Goal: Task Accomplishment & Management: Manage account settings

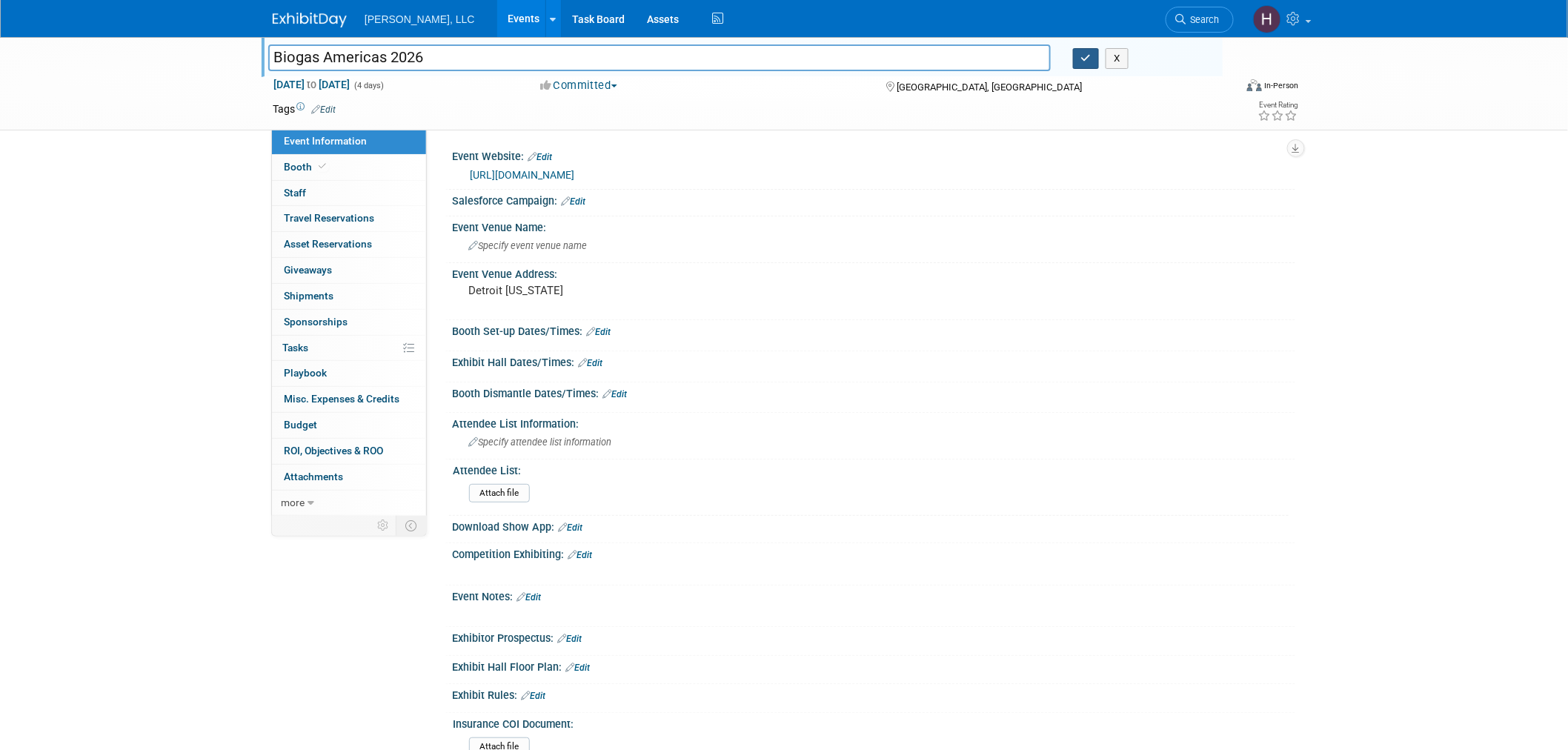
click at [1086, 63] on button "button" at bounding box center [1086, 59] width 26 height 20
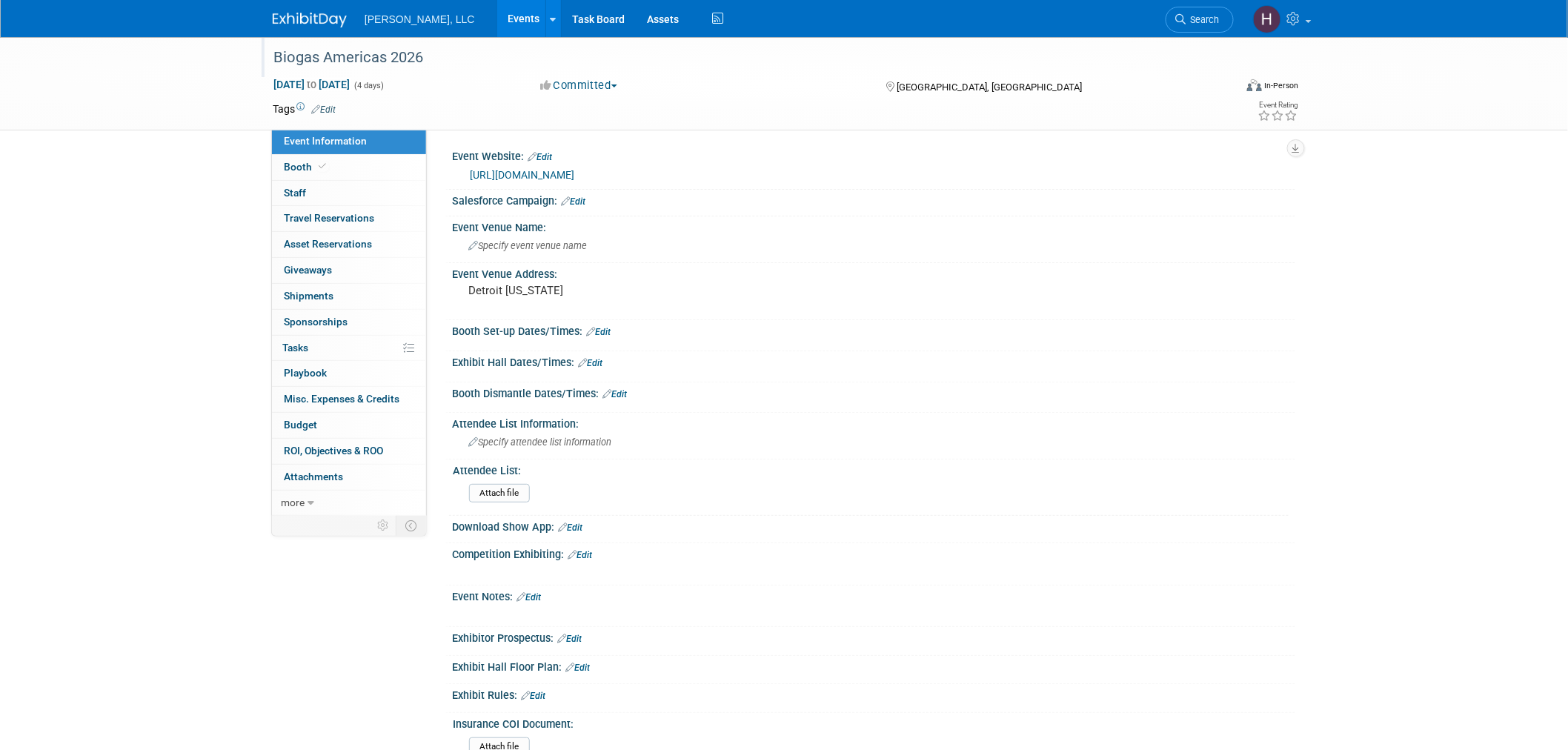
click at [497, 14] on link "Events" at bounding box center [524, 19] width 54 height 37
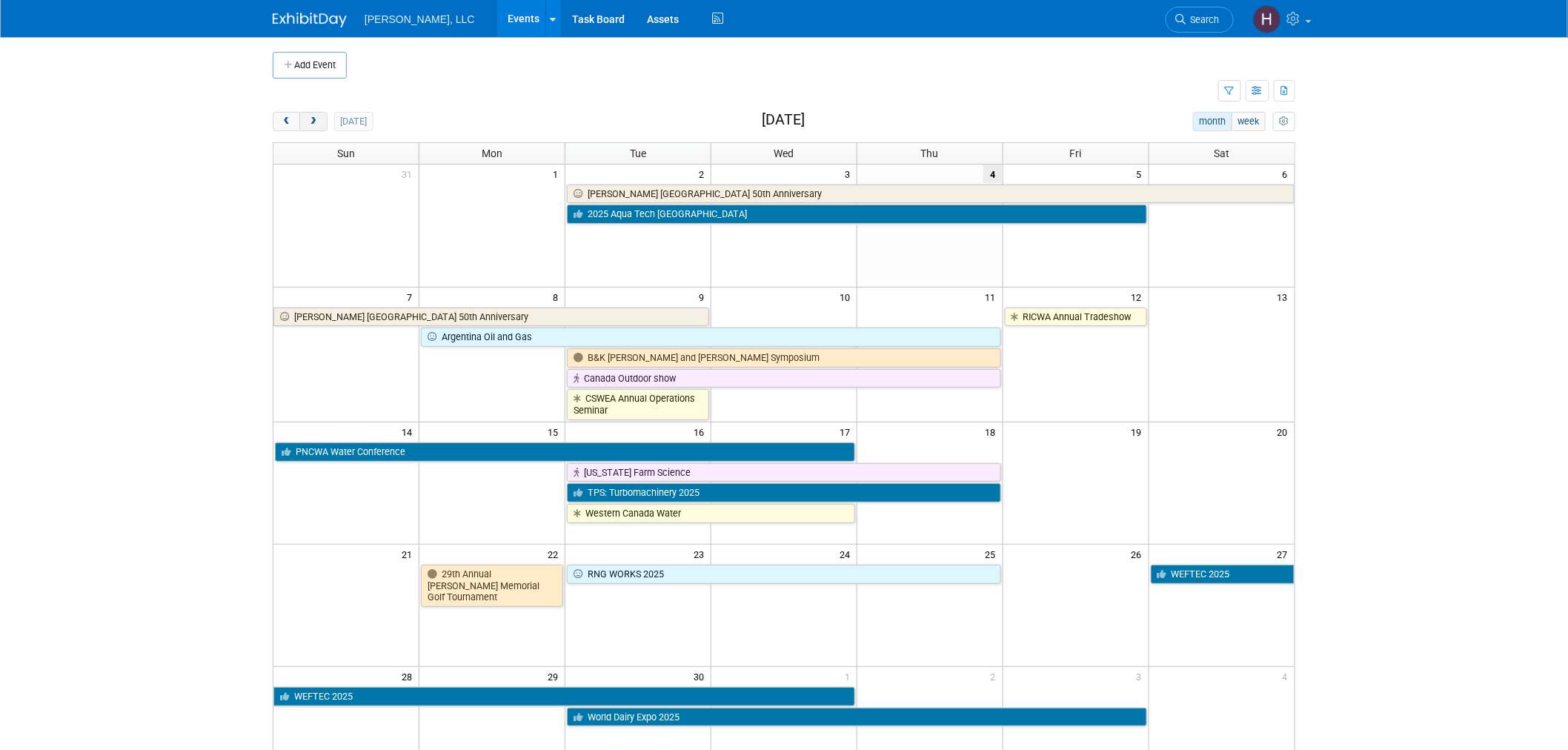
click at [313, 124] on span "next" at bounding box center [312, 121] width 11 height 9
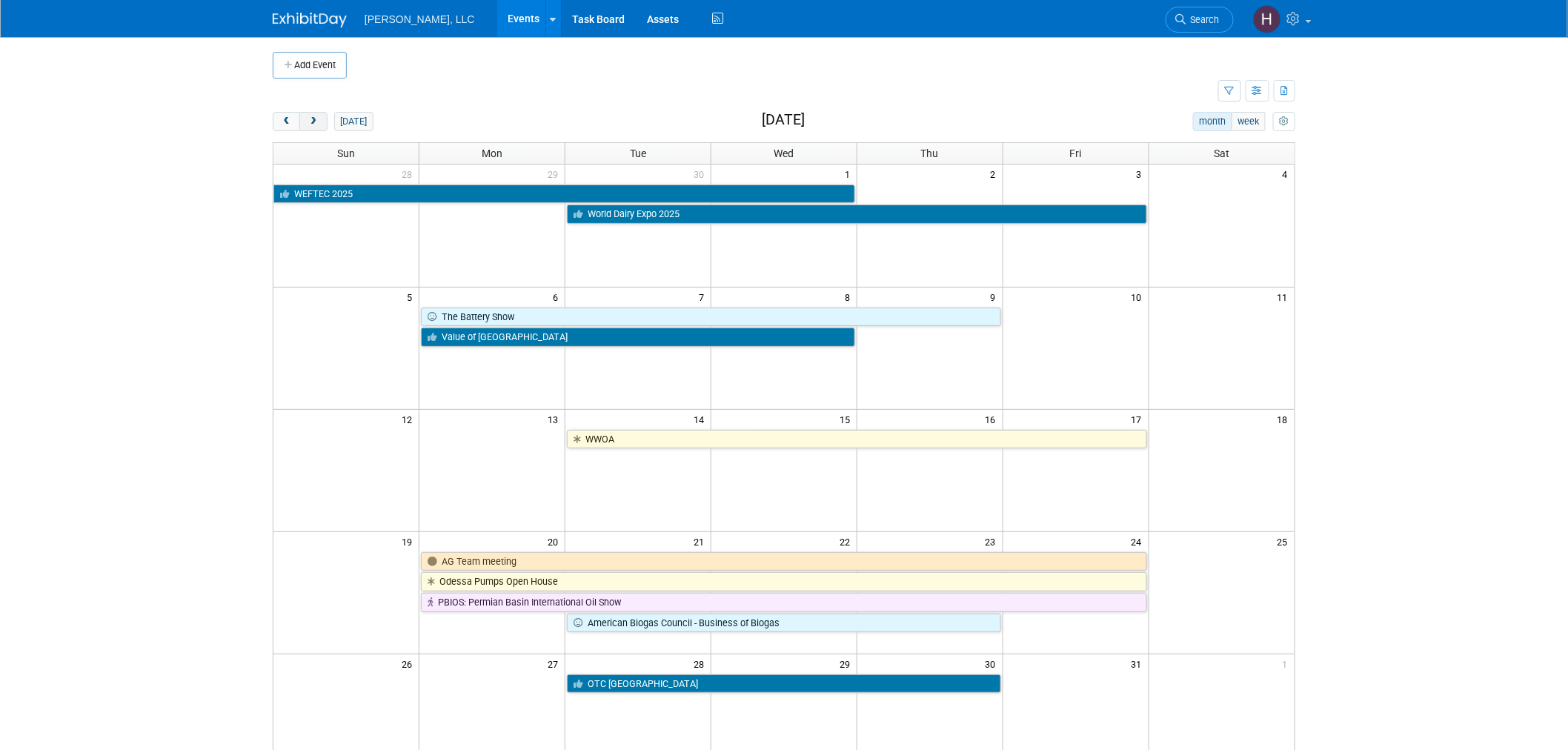
click at [313, 124] on span "next" at bounding box center [312, 121] width 11 height 9
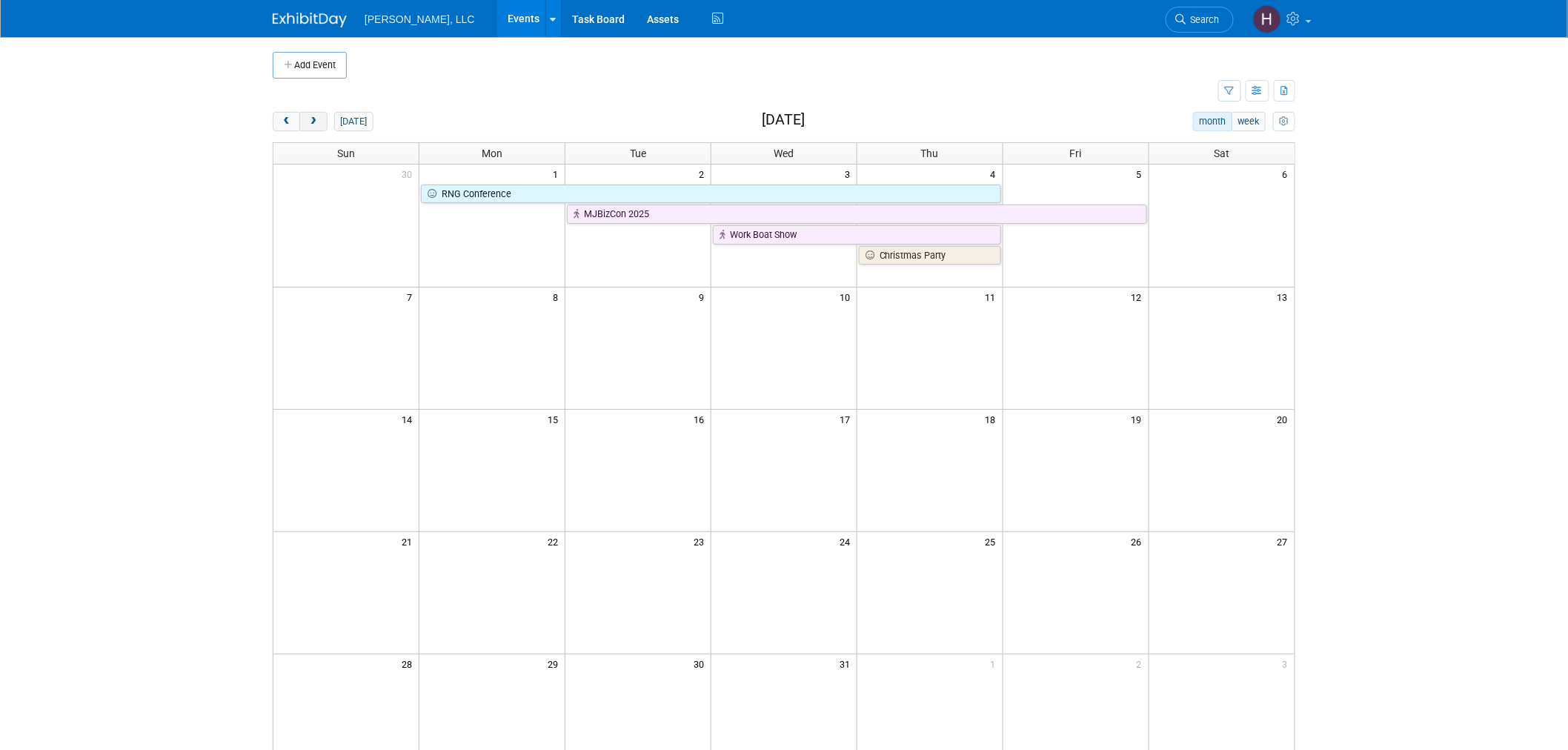
click at [313, 124] on span "next" at bounding box center [312, 121] width 11 height 9
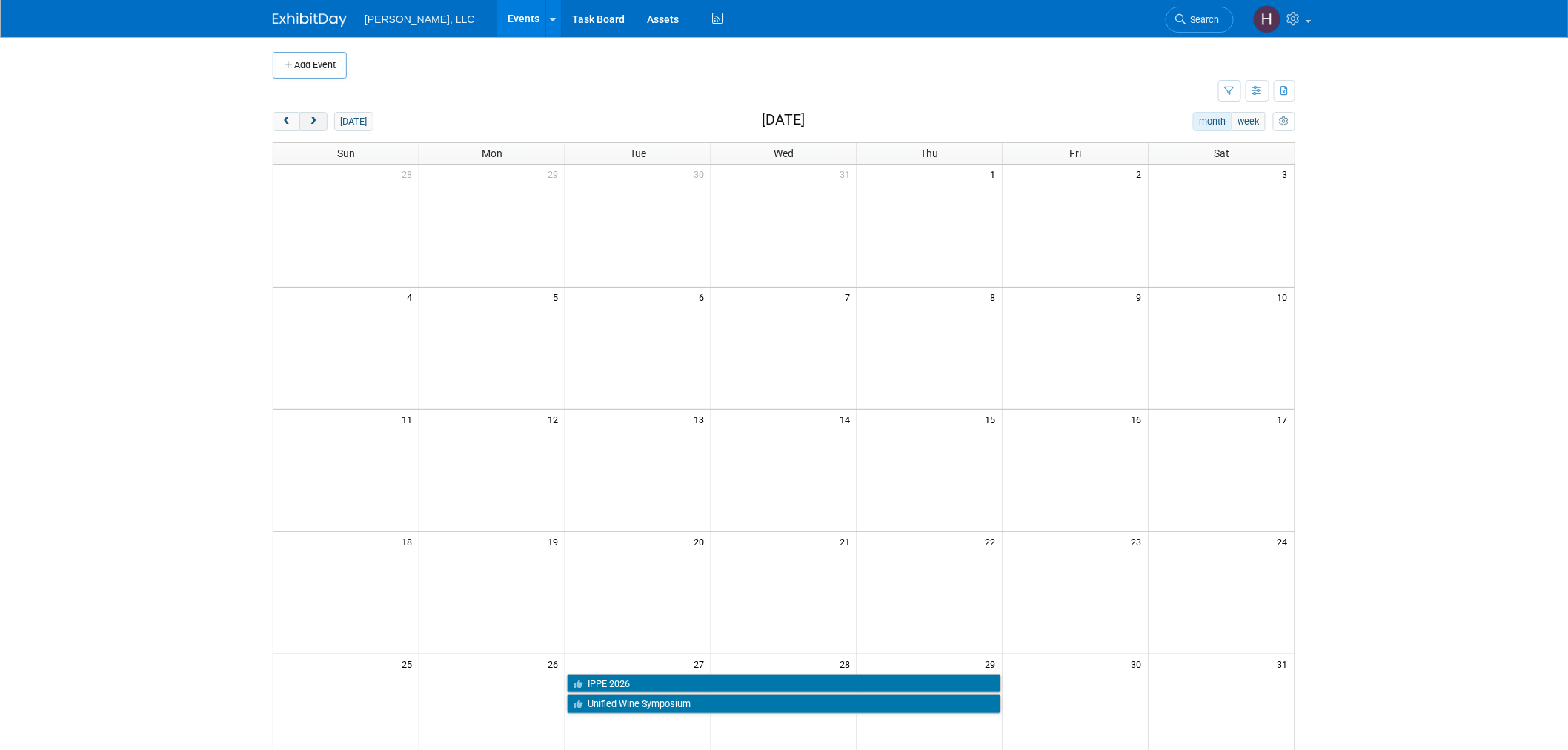
click at [313, 124] on span "next" at bounding box center [312, 121] width 11 height 9
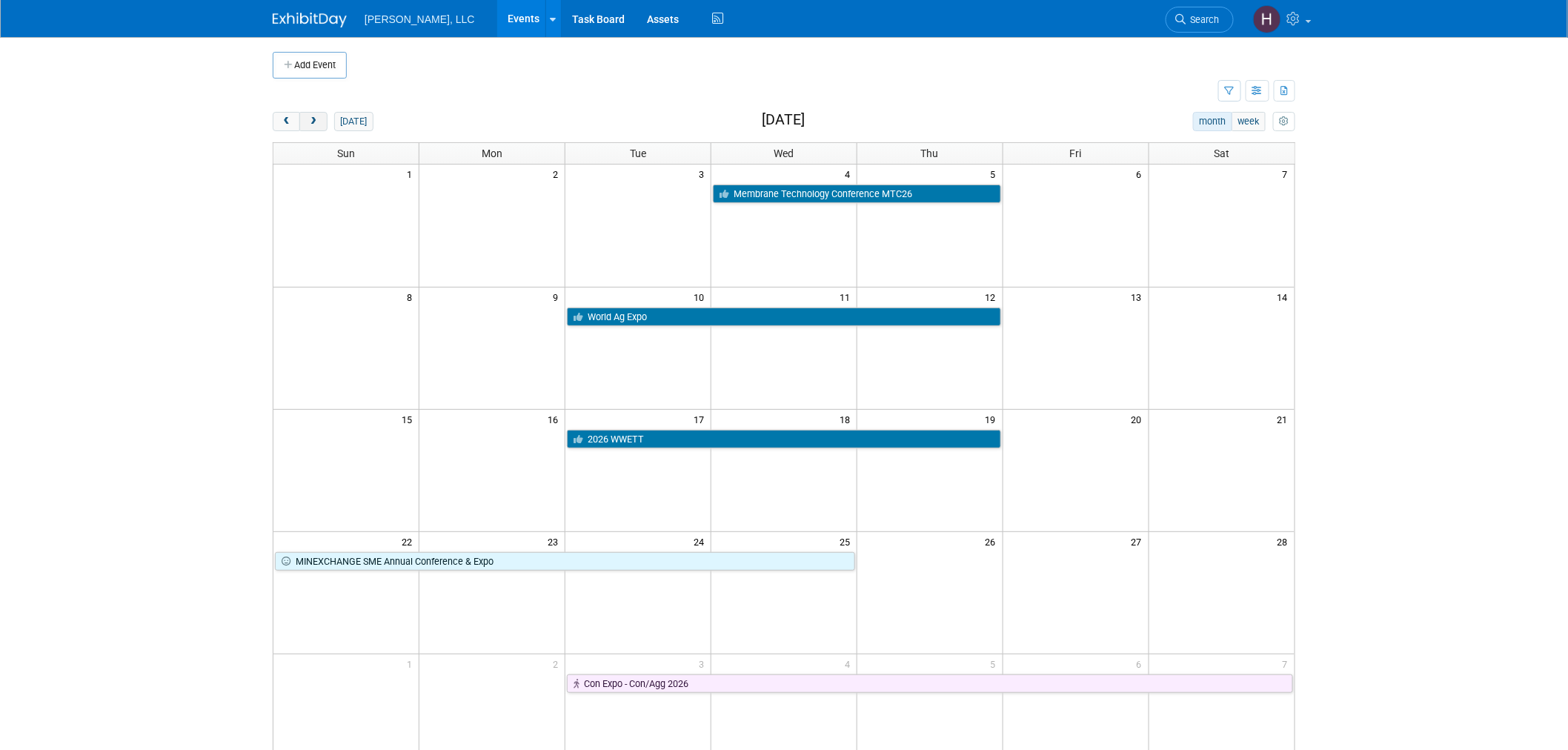
click at [313, 124] on span "next" at bounding box center [312, 121] width 11 height 9
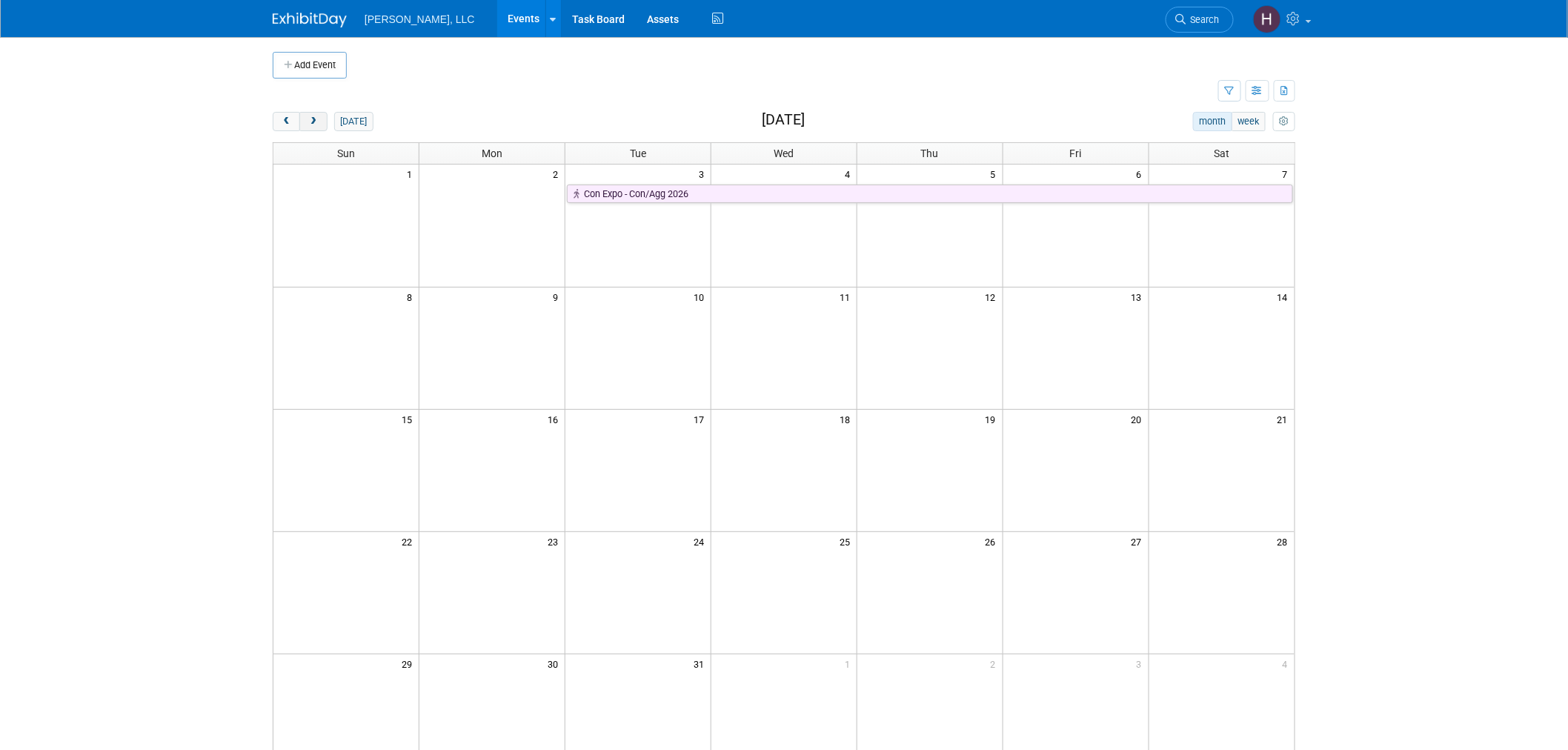
click at [313, 124] on span "next" at bounding box center [312, 121] width 11 height 9
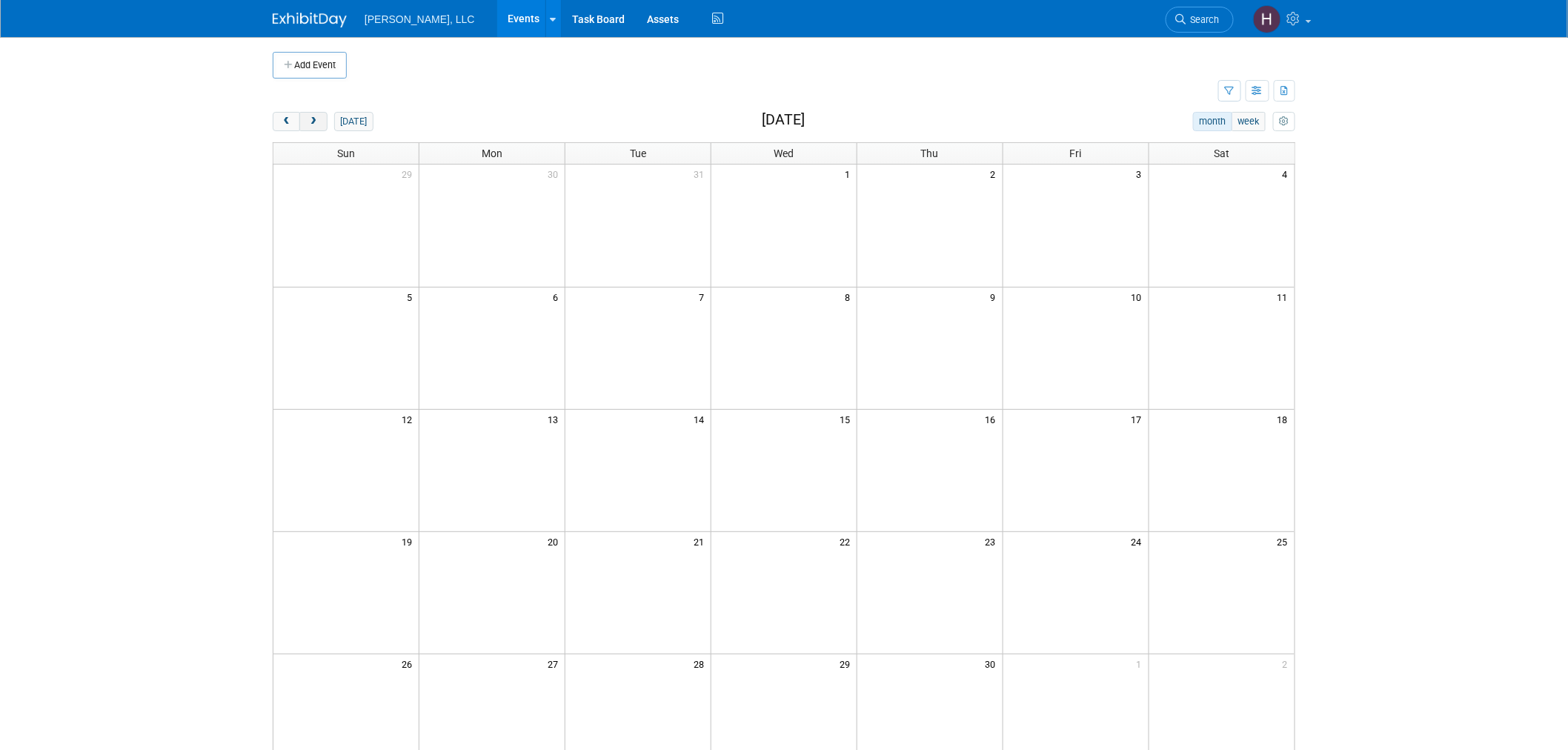
click at [313, 124] on span "next" at bounding box center [312, 121] width 11 height 9
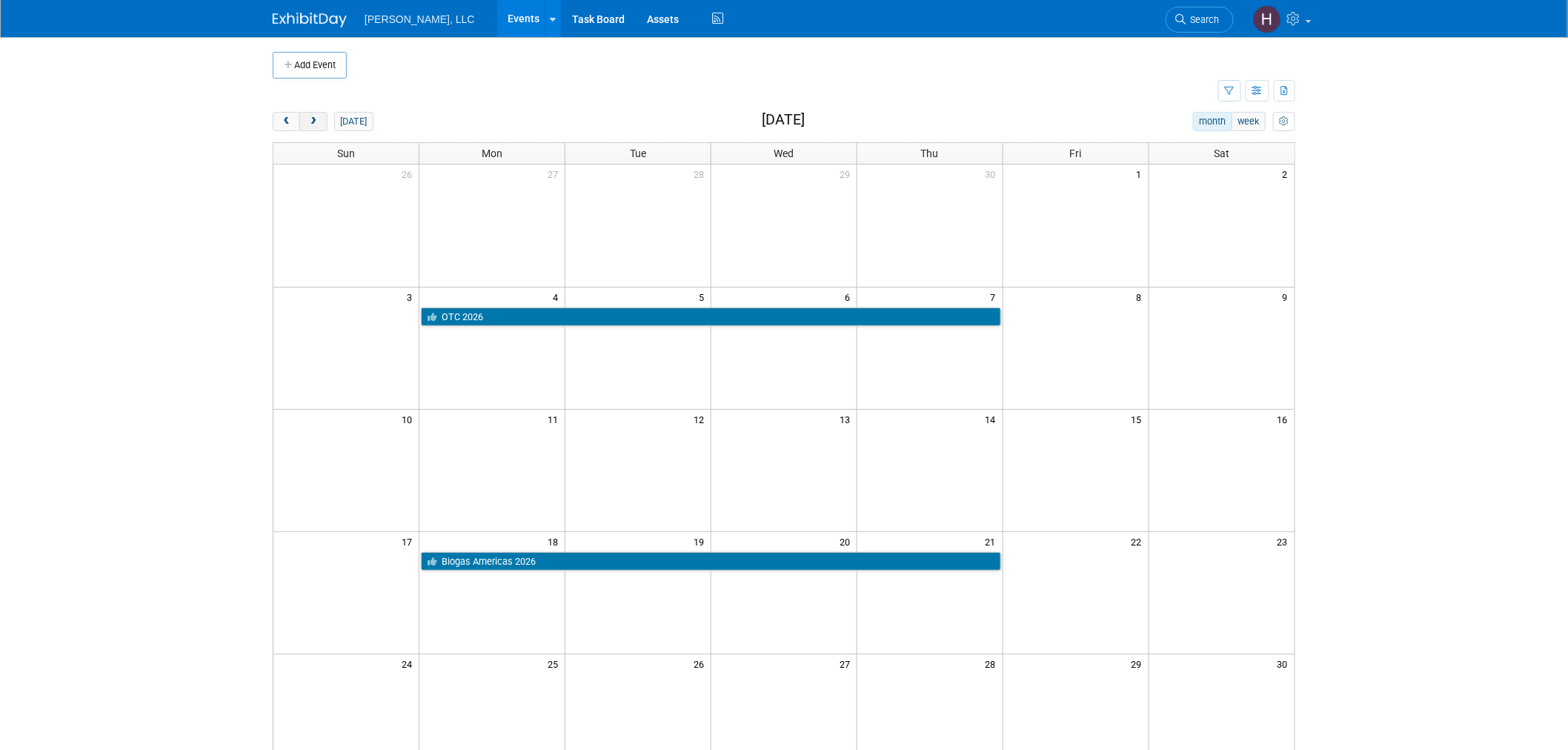
click at [313, 124] on span "next" at bounding box center [312, 121] width 11 height 9
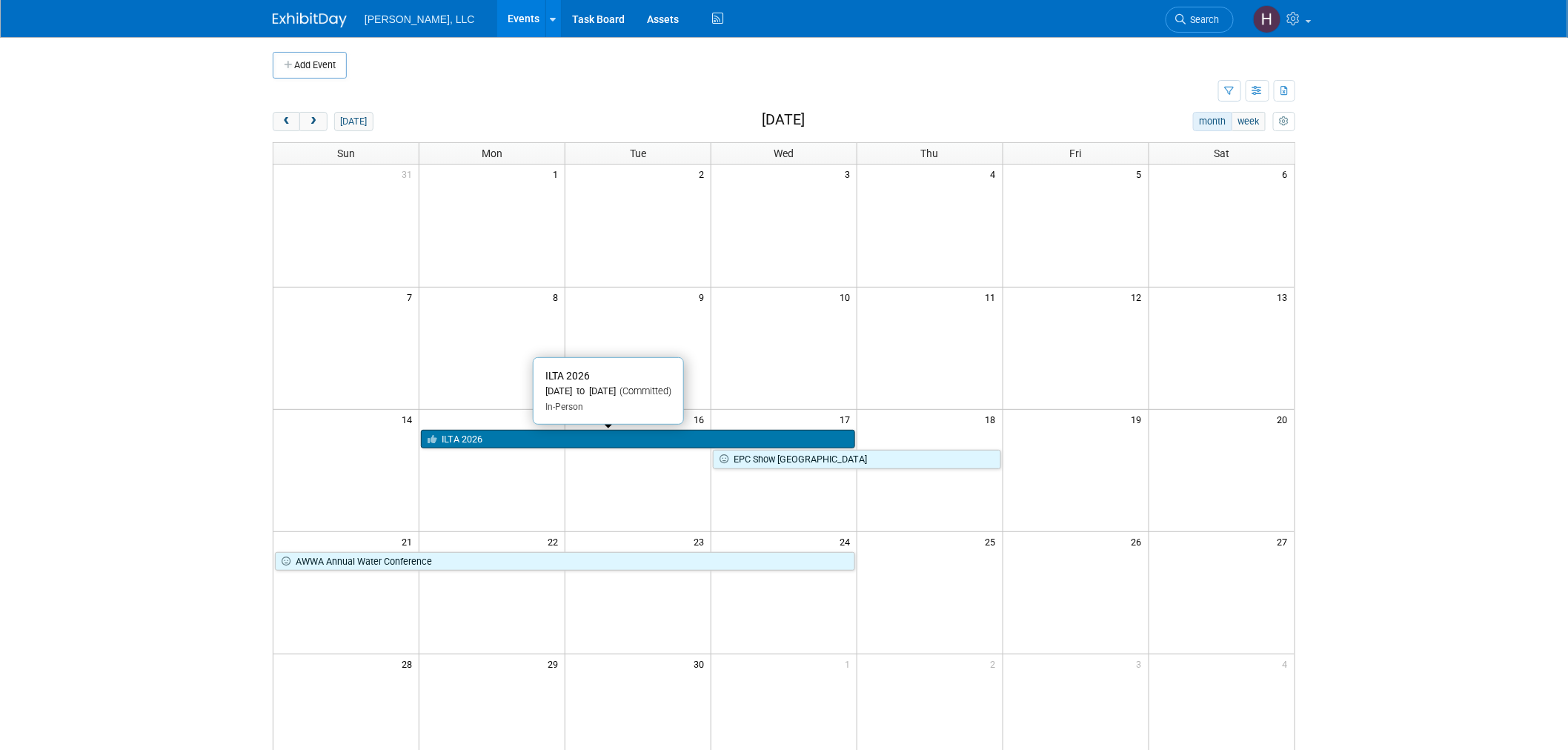
click at [471, 439] on link "ILTA 2026" at bounding box center [638, 439] width 434 height 20
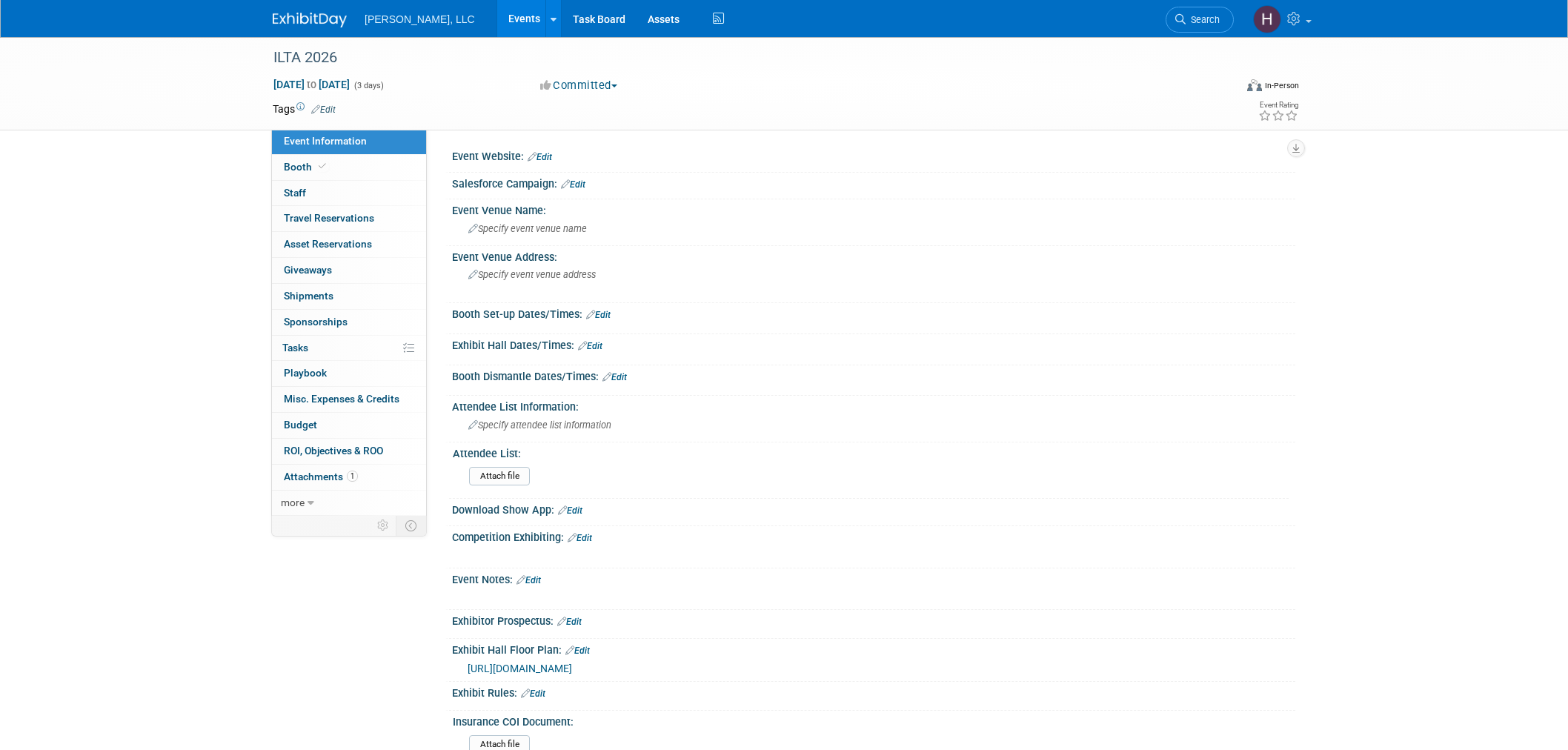
select select "Industrial"
click at [497, 11] on link "Events" at bounding box center [524, 19] width 54 height 37
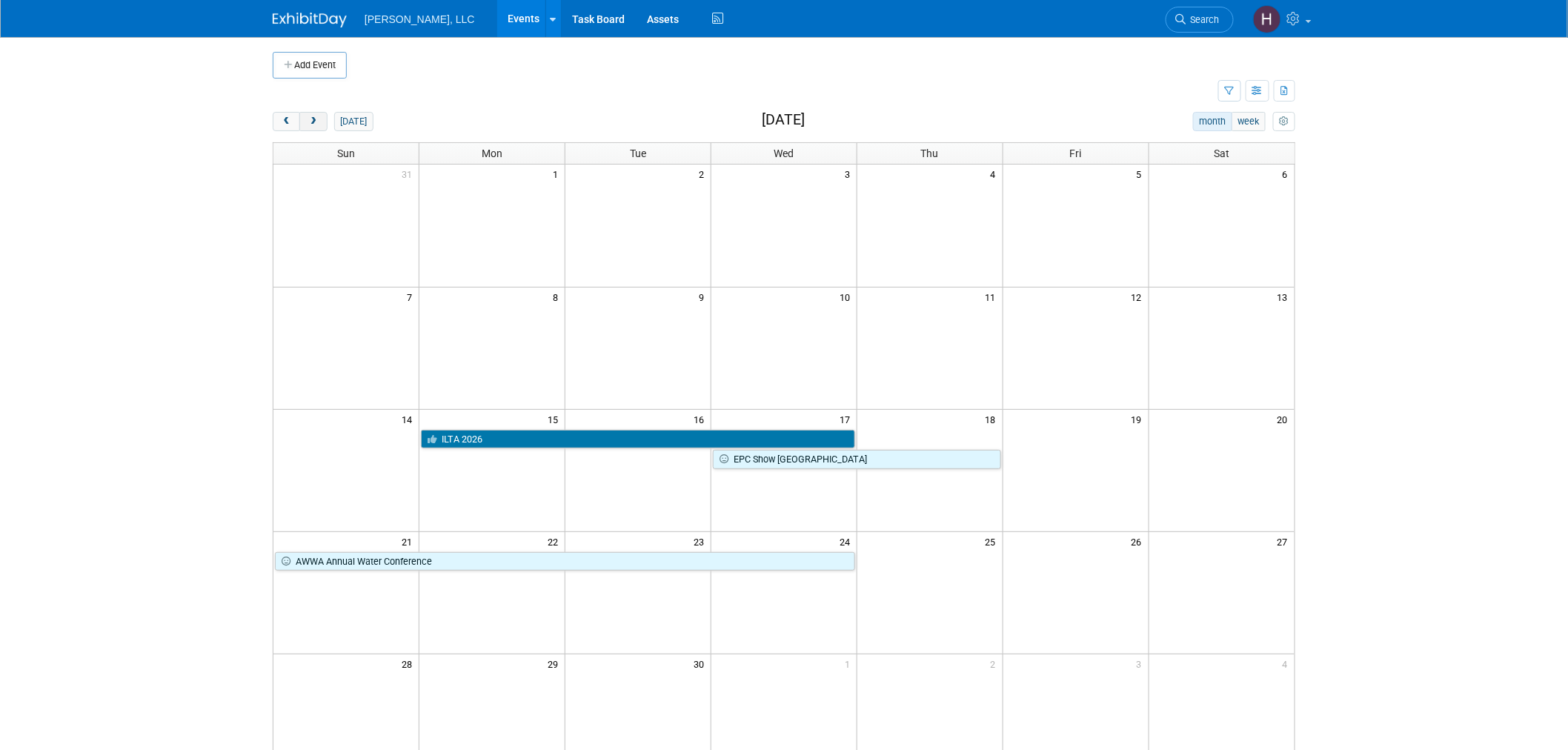
click at [310, 119] on span "next" at bounding box center [312, 121] width 11 height 9
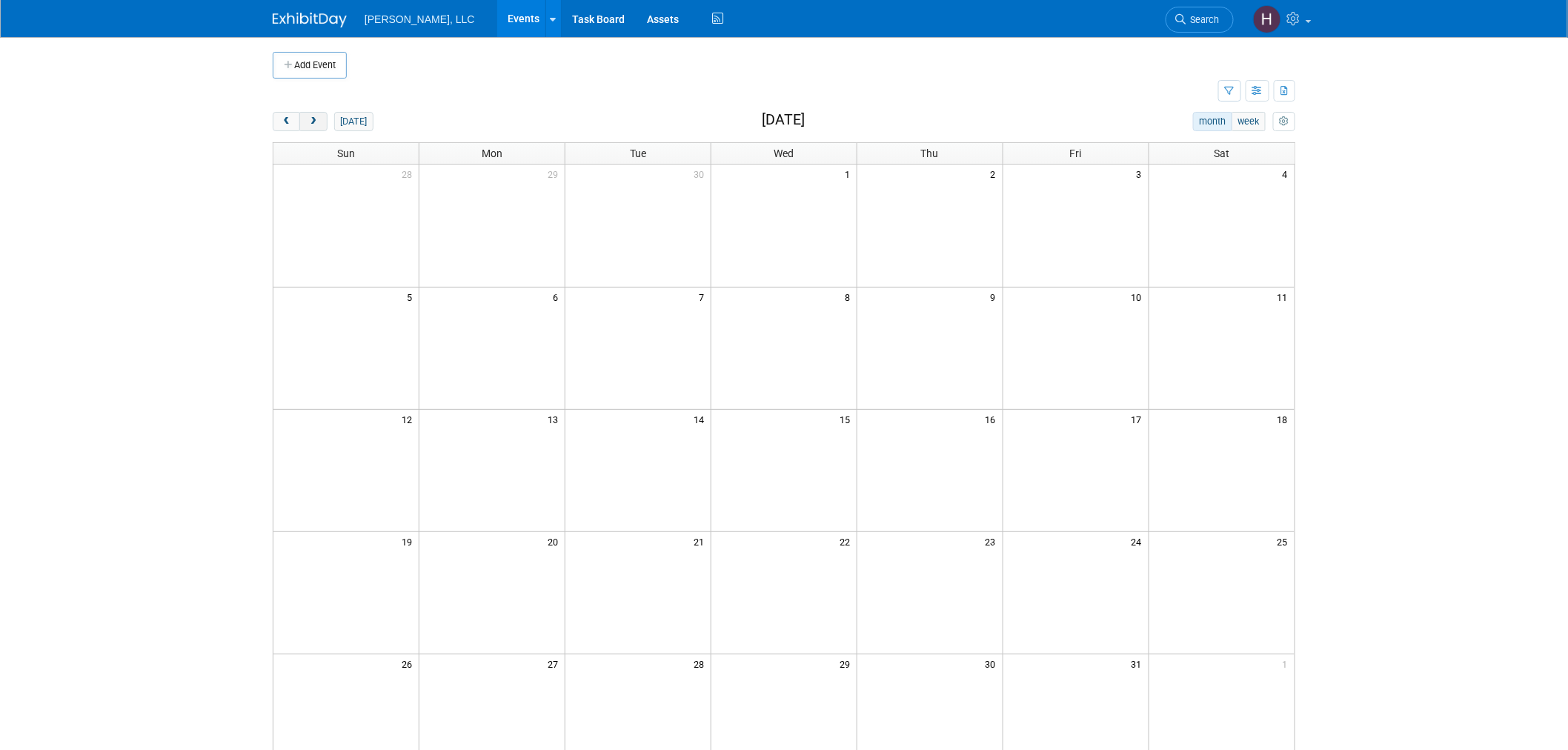
click at [310, 119] on span "next" at bounding box center [312, 121] width 11 height 9
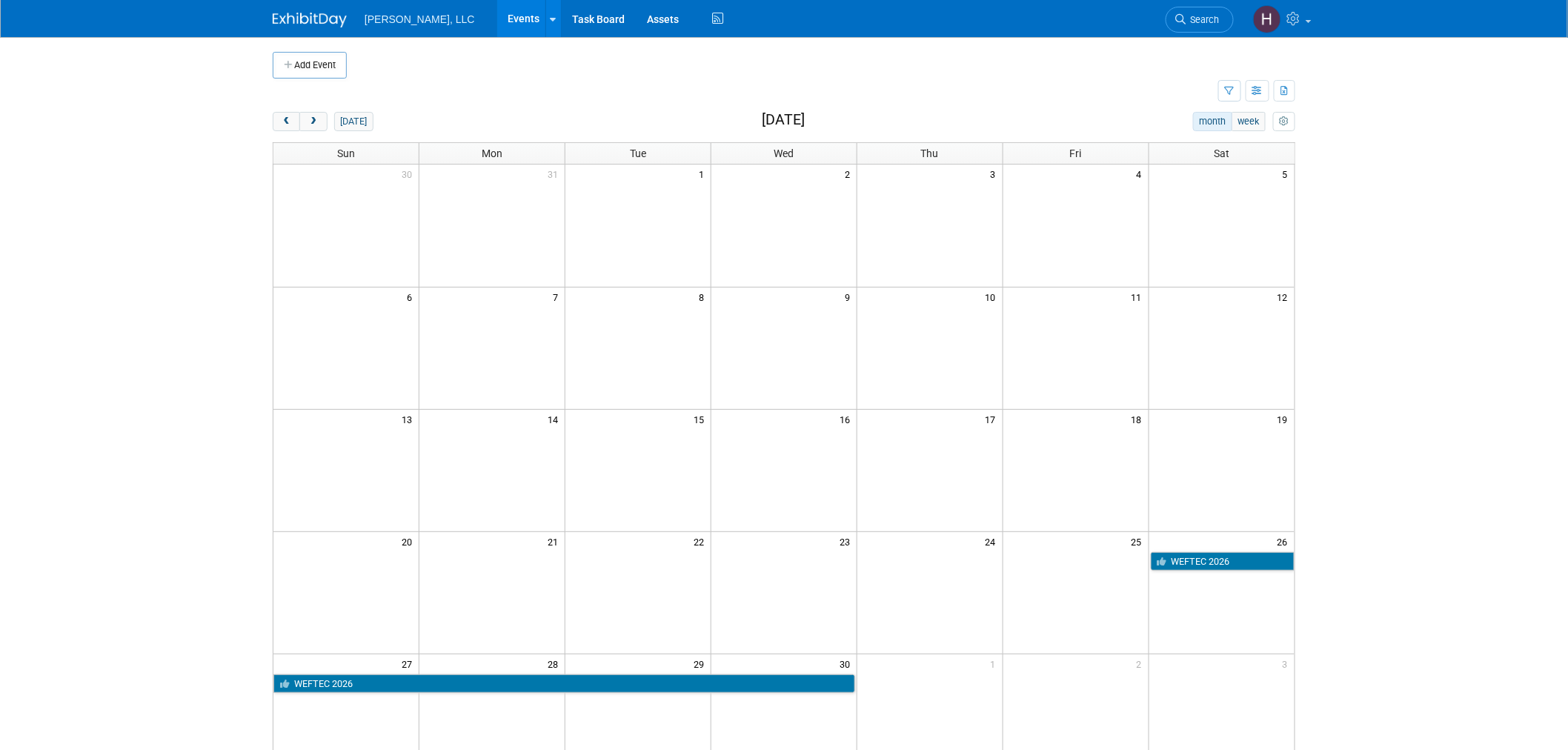
click at [1248, 576] on td at bounding box center [1222, 592] width 146 height 122
click at [1237, 559] on link "WEFTEC 2026" at bounding box center [1222, 562] width 143 height 20
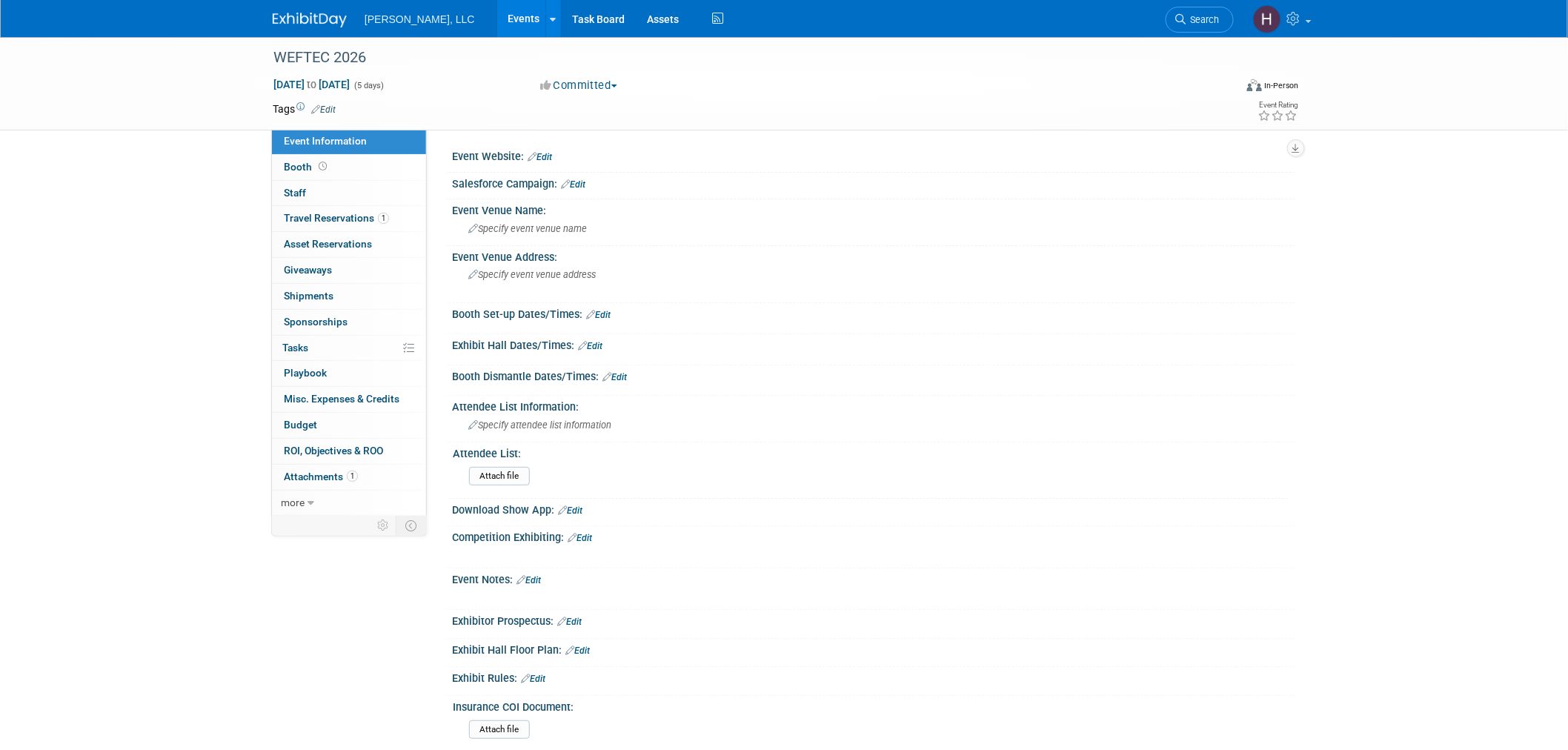
click at [497, 10] on link "Events" at bounding box center [524, 19] width 54 height 37
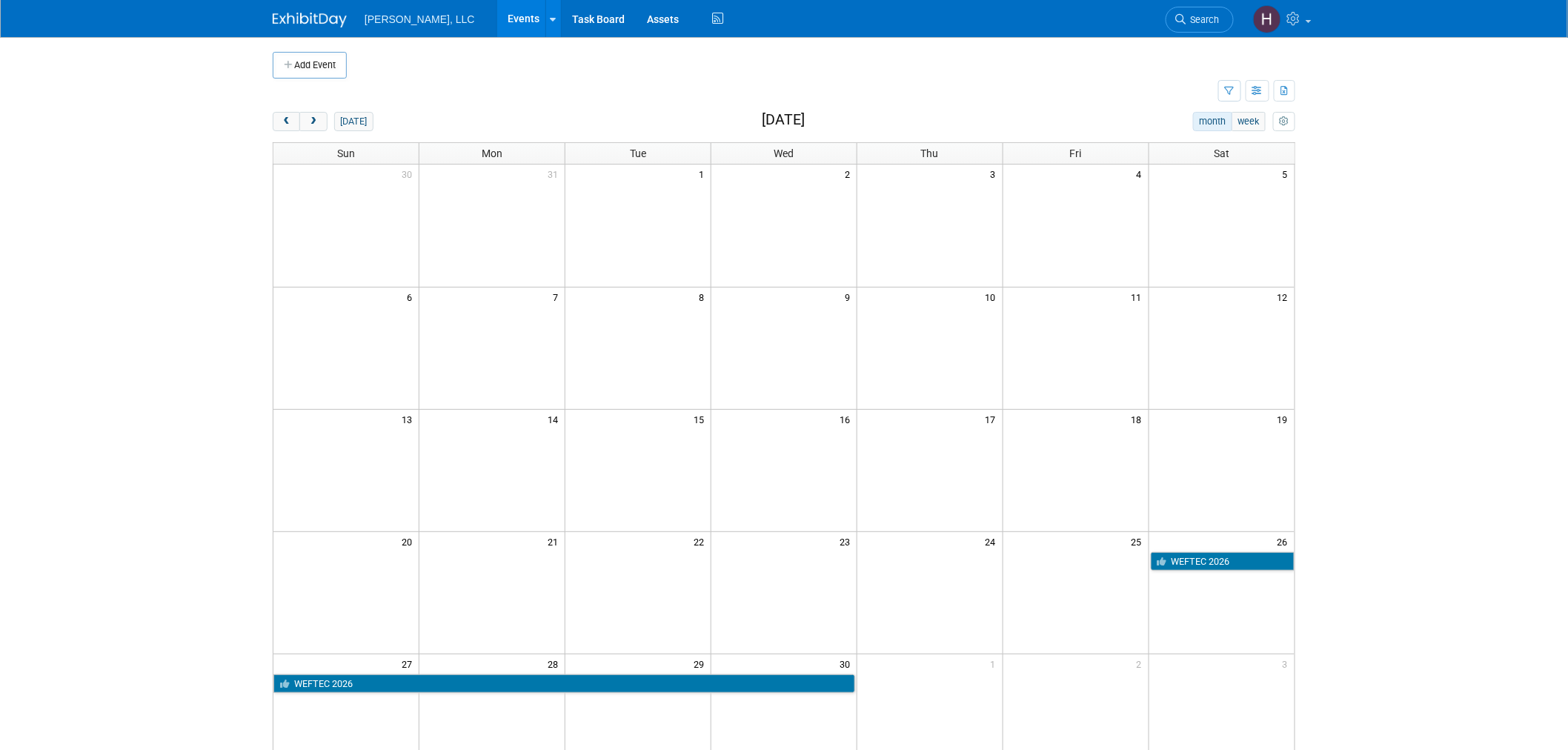
click at [497, 12] on link "Events" at bounding box center [524, 19] width 54 height 37
click at [312, 126] on span "next" at bounding box center [312, 121] width 11 height 9
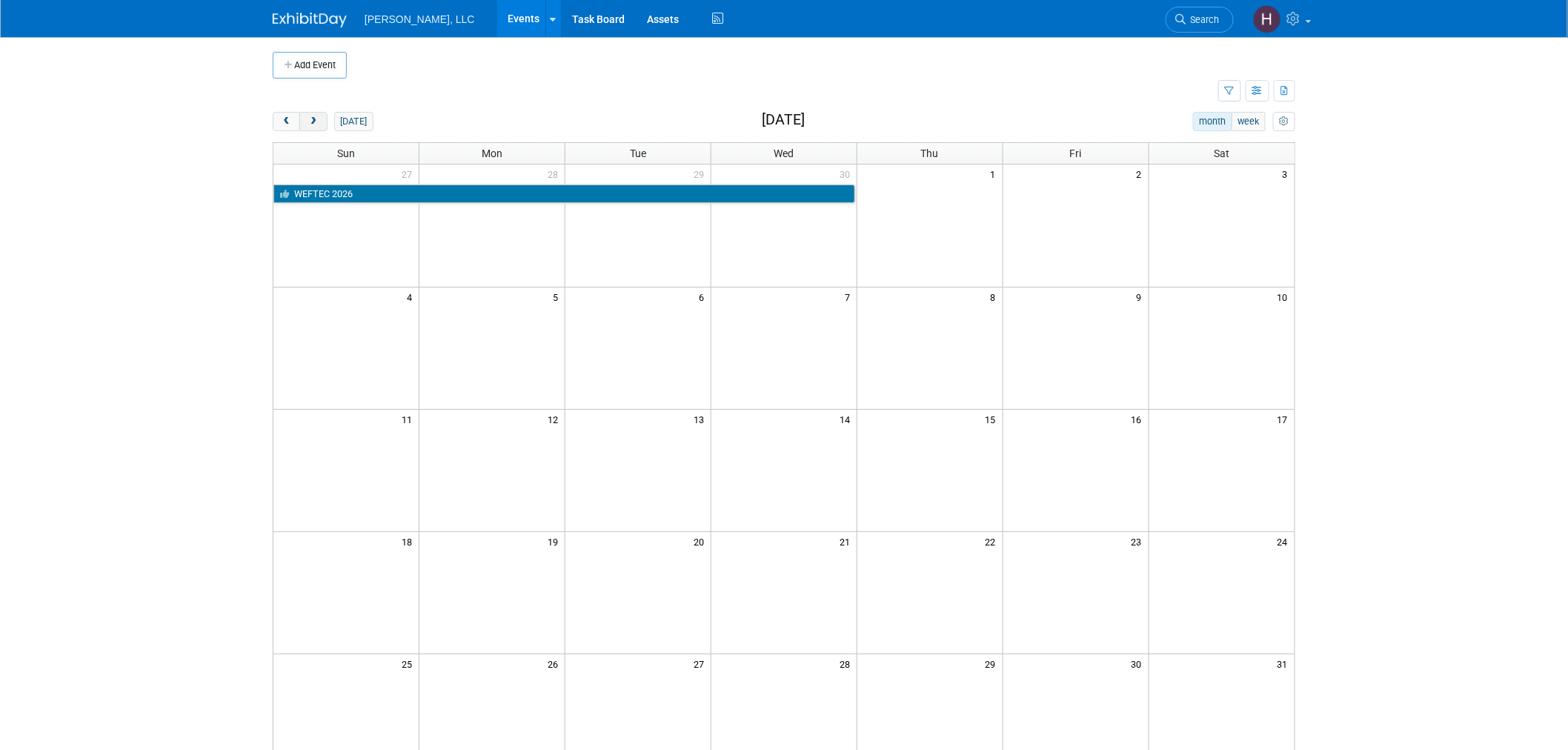
click at [312, 126] on span "next" at bounding box center [312, 121] width 11 height 9
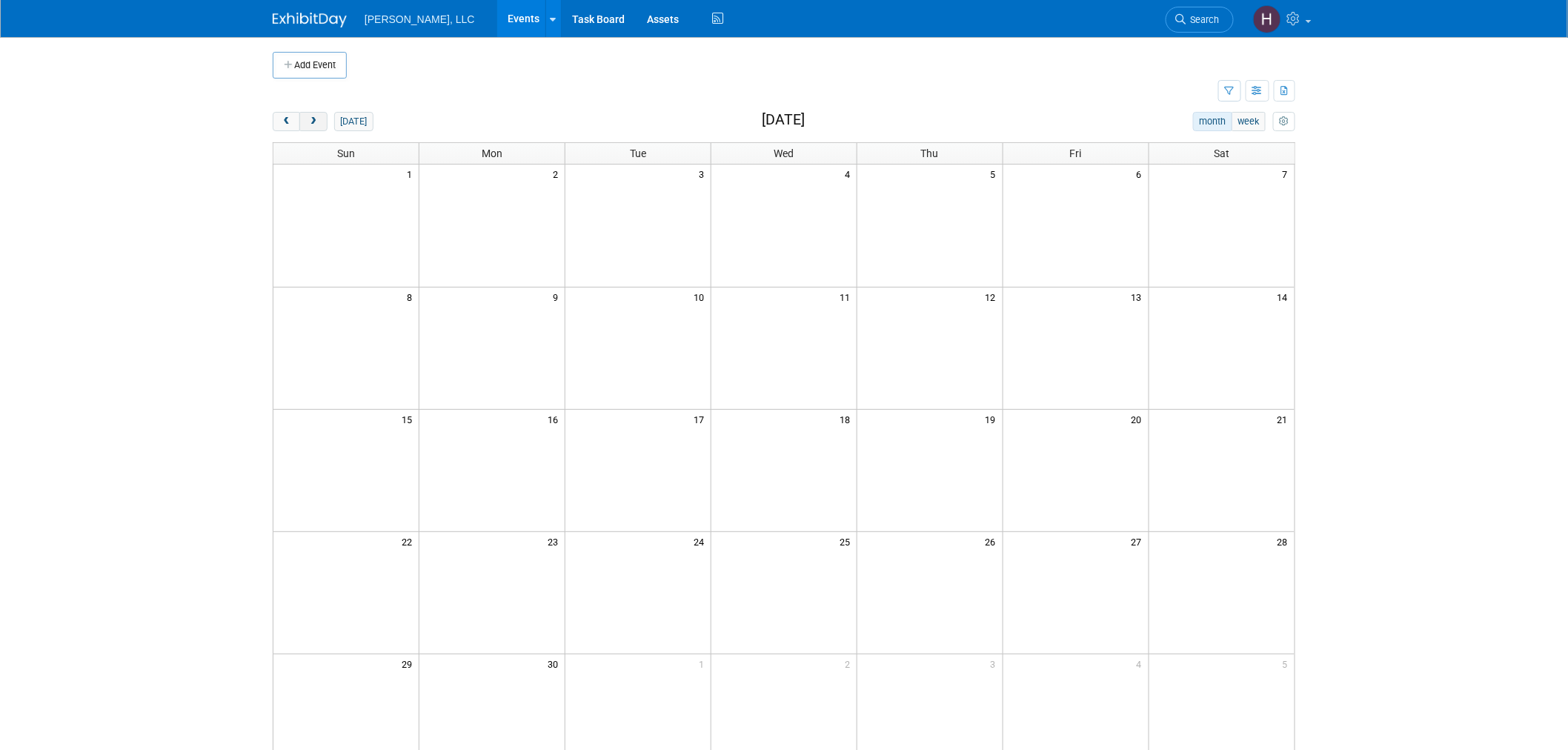
click at [312, 126] on span "next" at bounding box center [312, 121] width 11 height 9
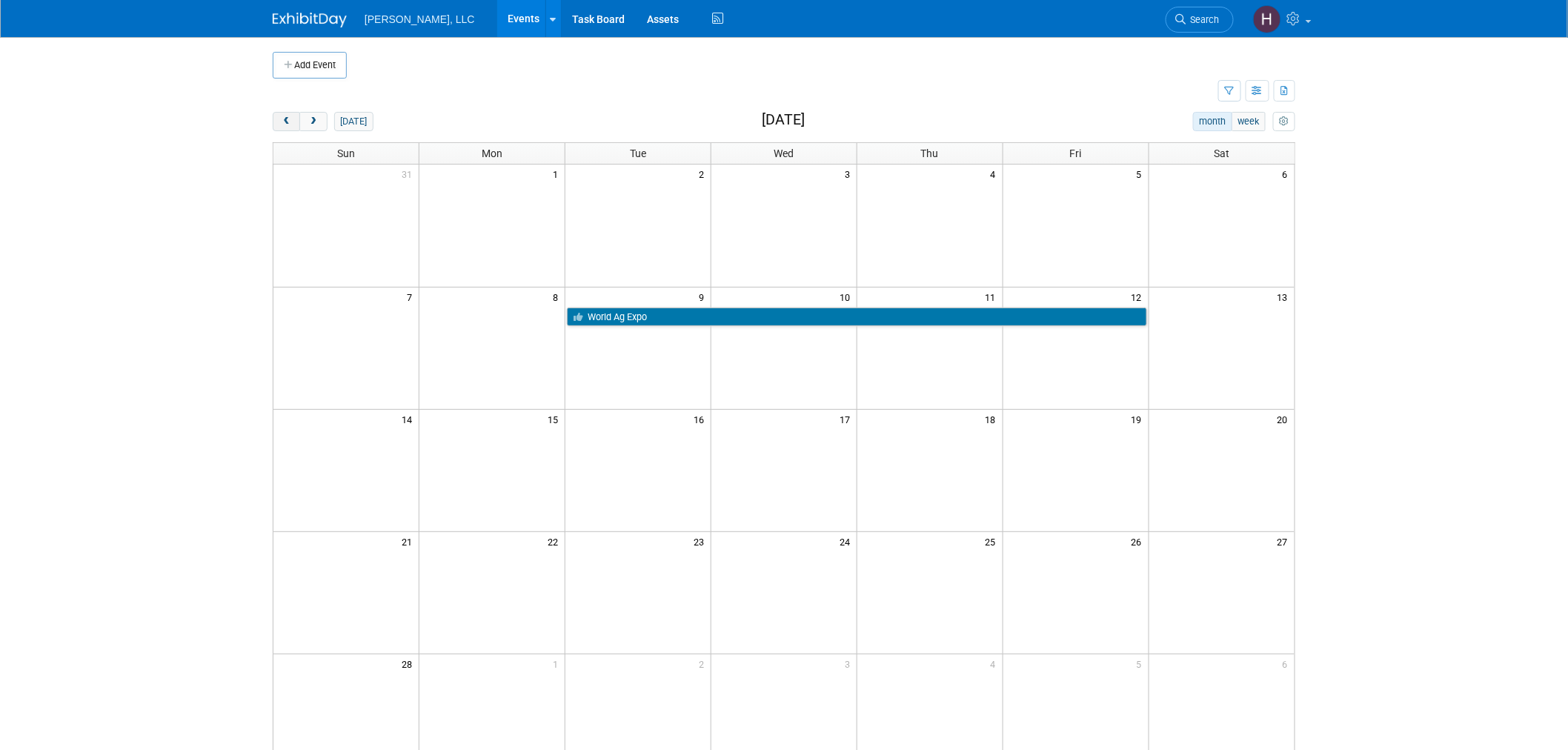
click at [280, 127] on button "prev" at bounding box center [286, 121] width 27 height 20
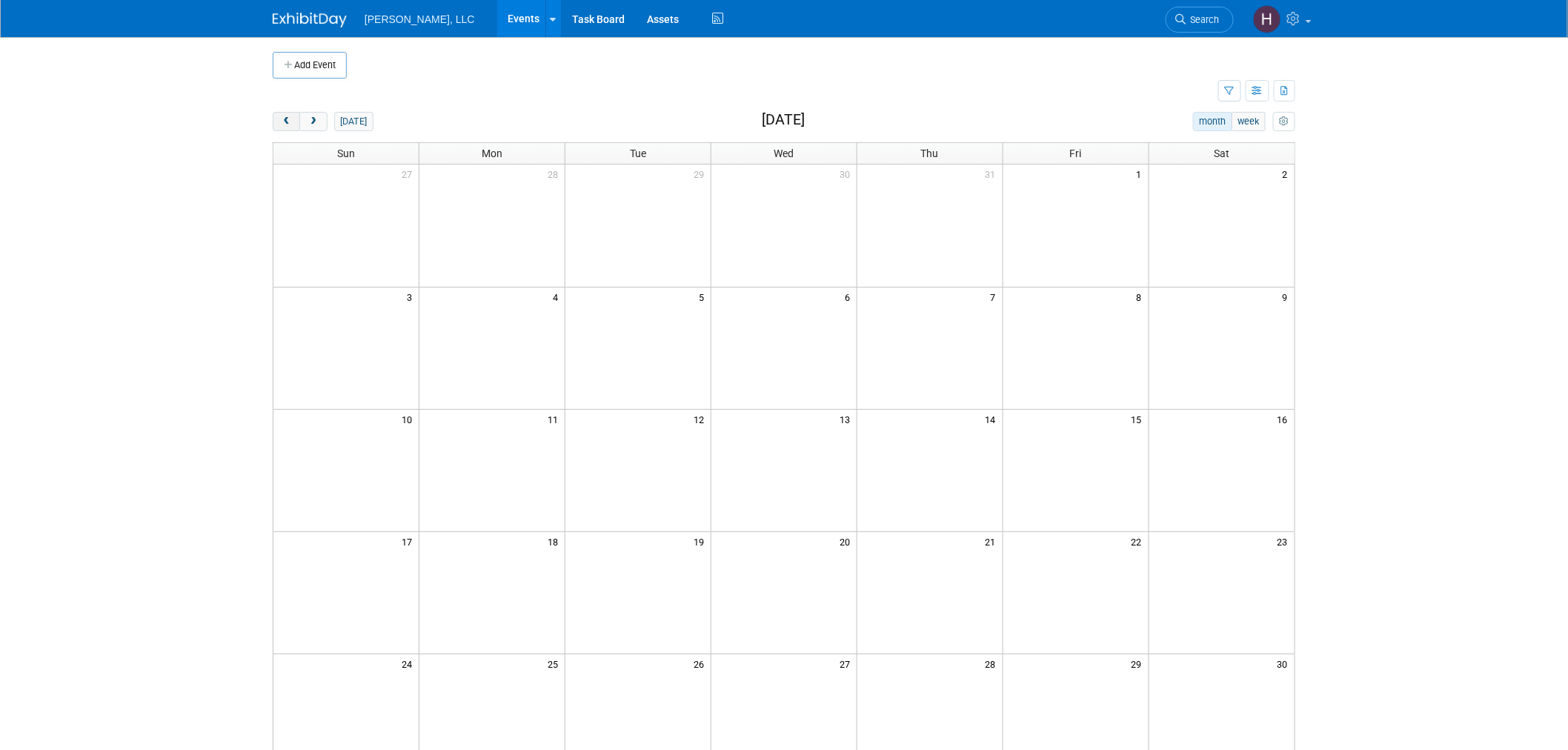
click at [280, 127] on button "prev" at bounding box center [286, 121] width 27 height 20
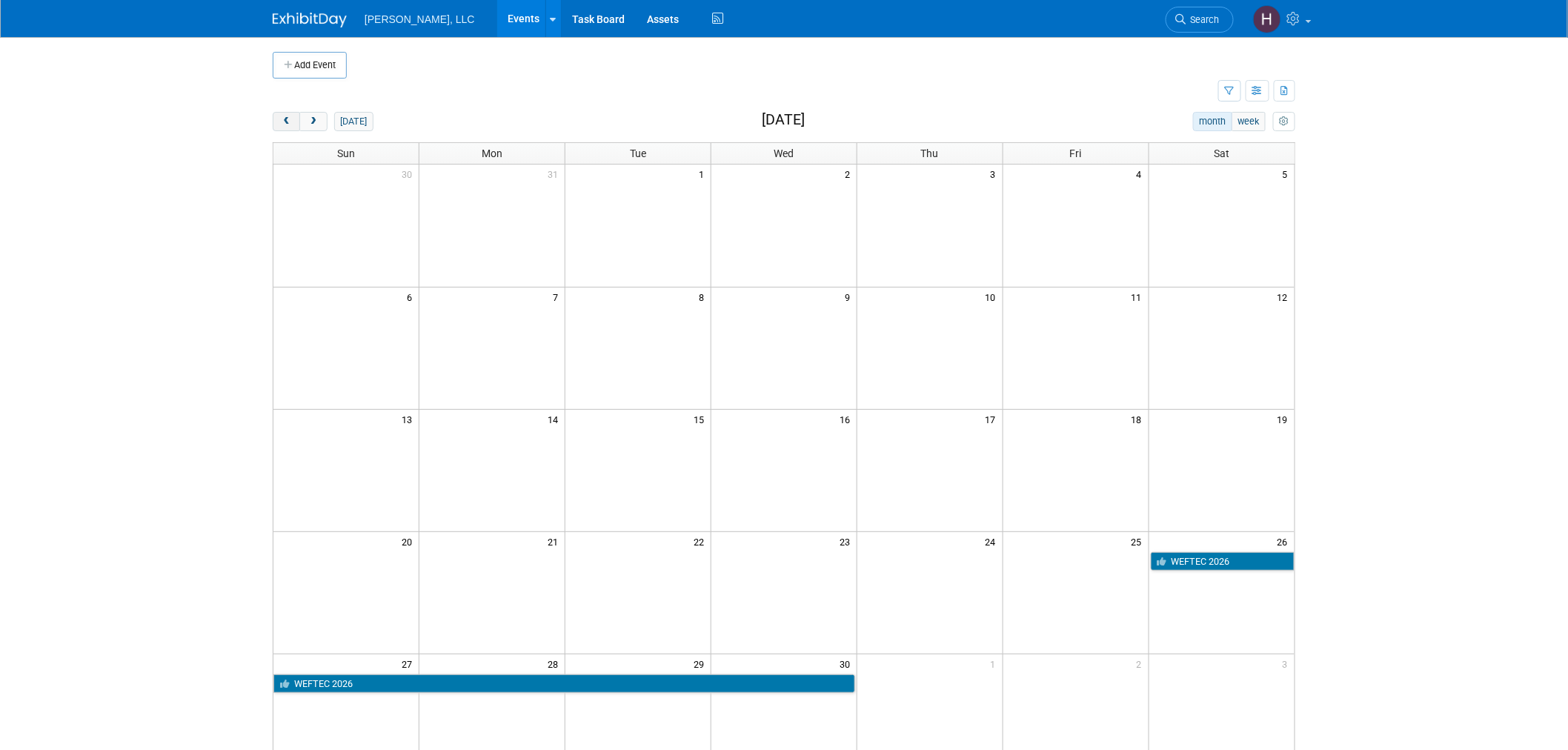
click at [280, 127] on button "prev" at bounding box center [286, 121] width 27 height 20
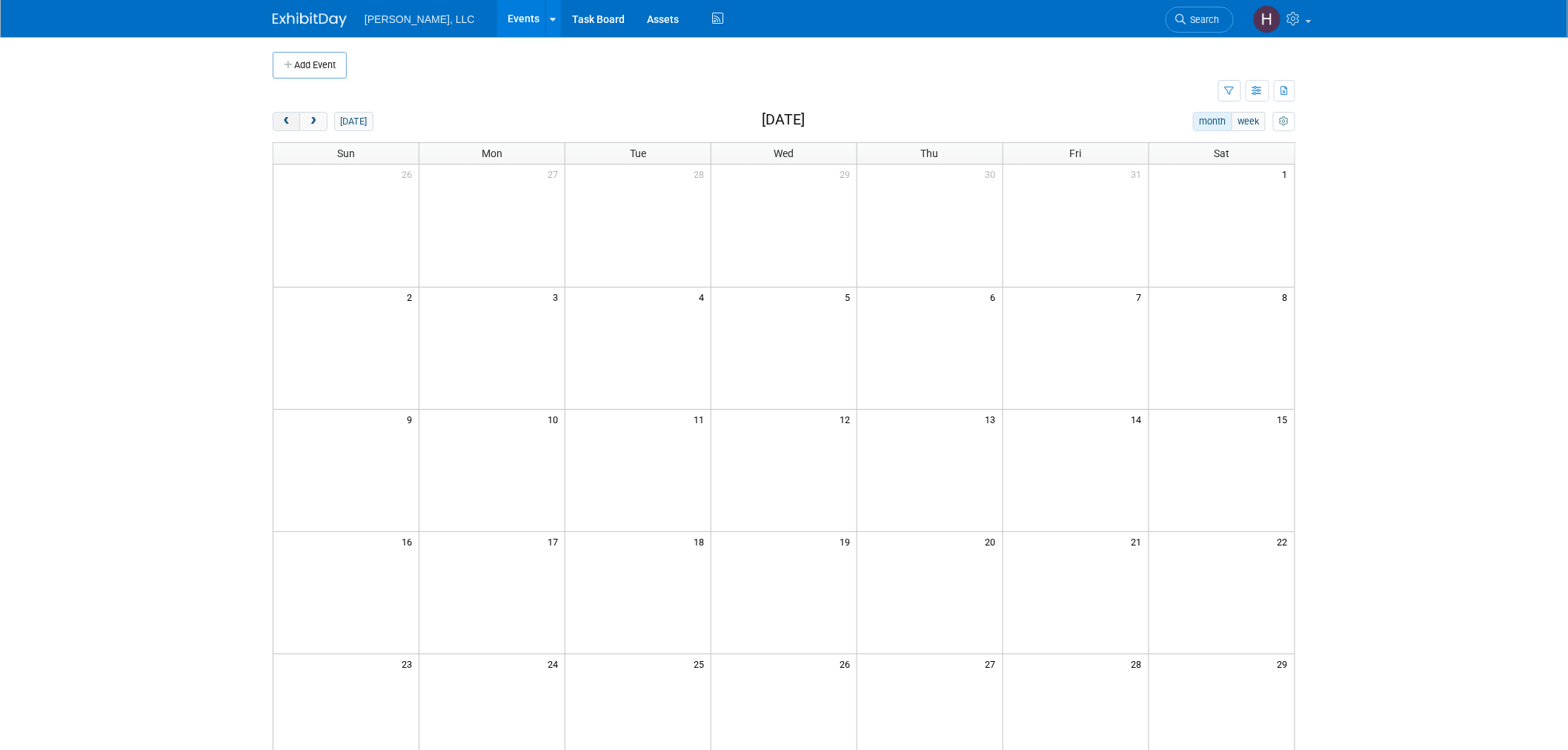
click at [280, 127] on button "prev" at bounding box center [286, 121] width 27 height 20
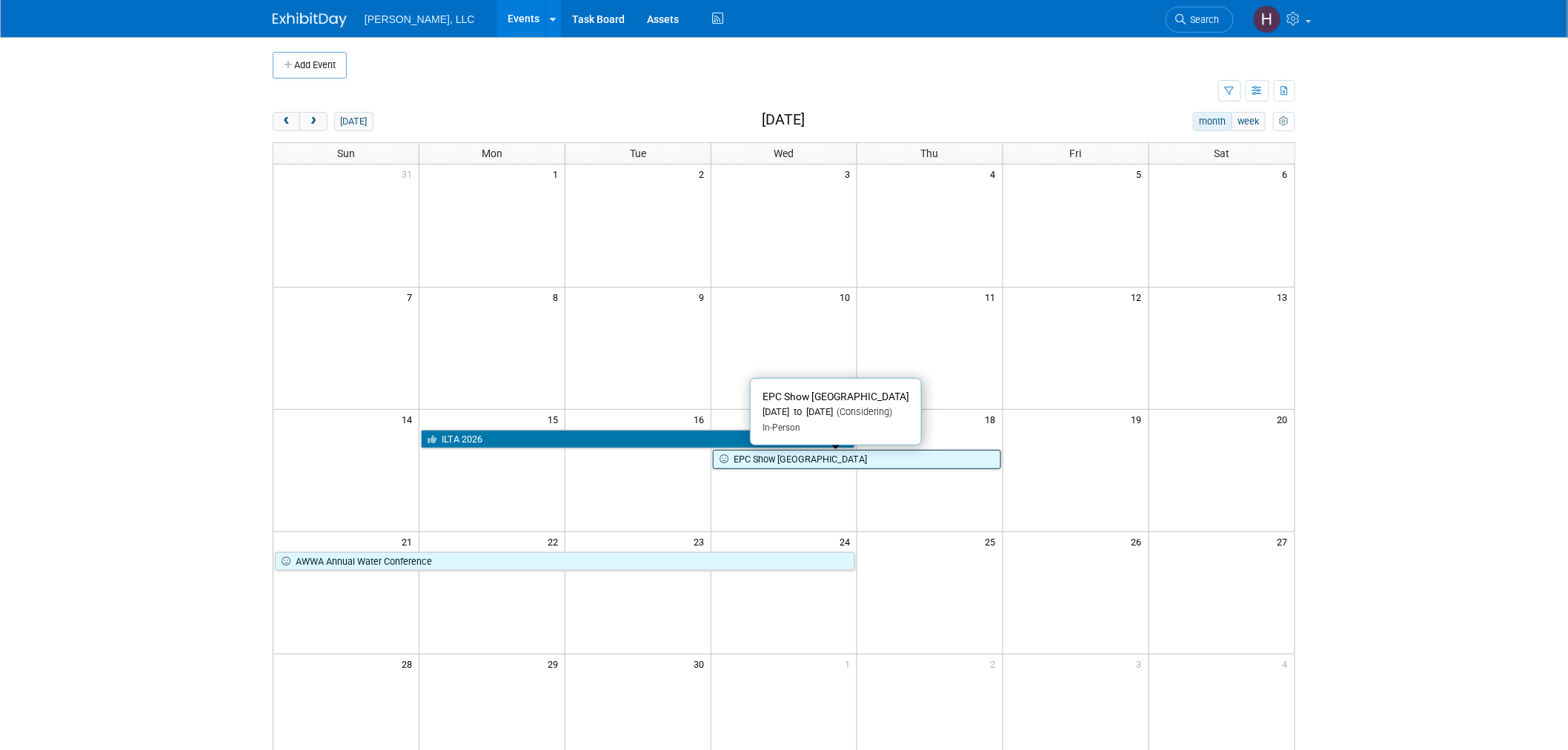
click at [788, 458] on link "EPC Show [GEOGRAPHIC_DATA]" at bounding box center [857, 459] width 288 height 20
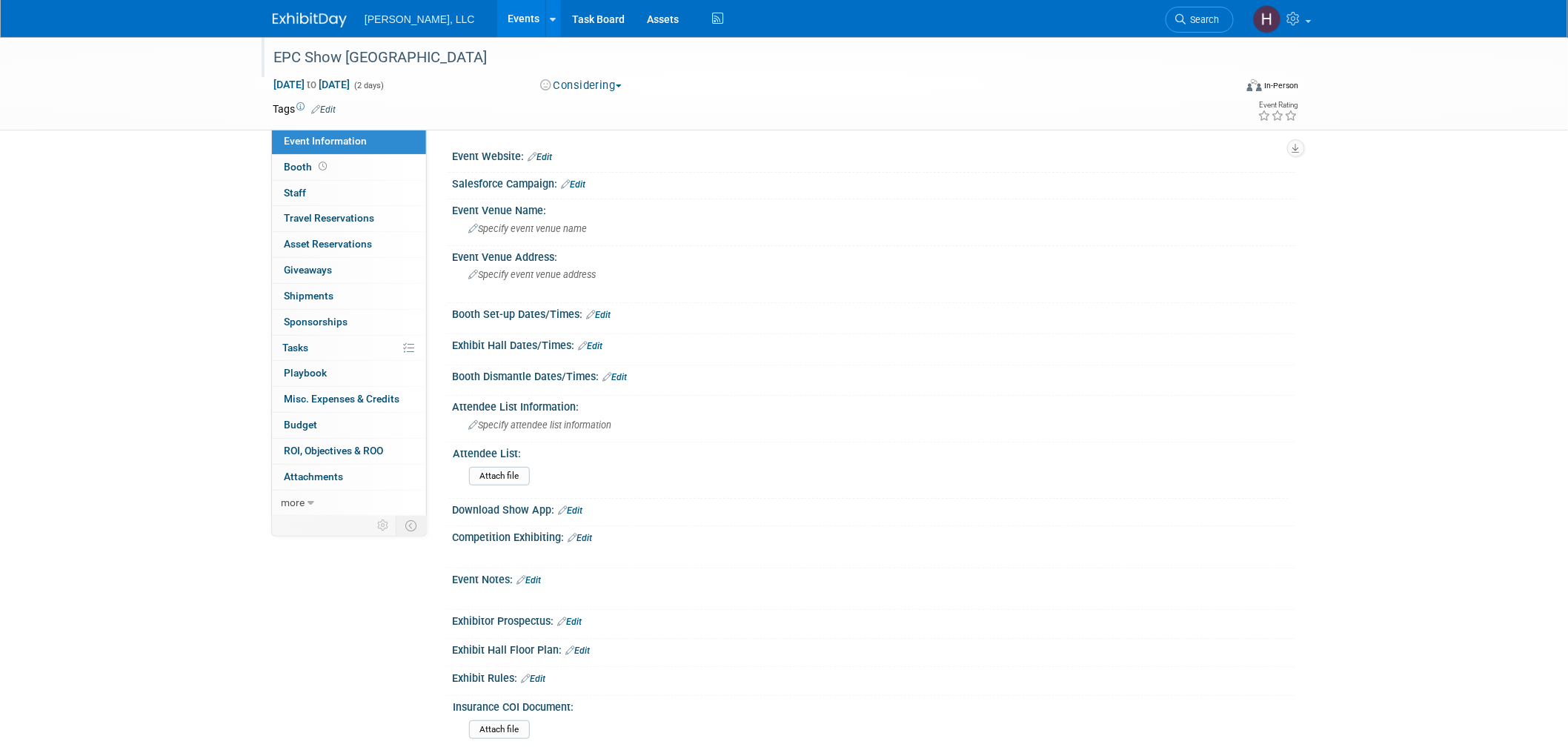
click at [360, 54] on div "EPC Show [GEOGRAPHIC_DATA]" at bounding box center [740, 57] width 944 height 26
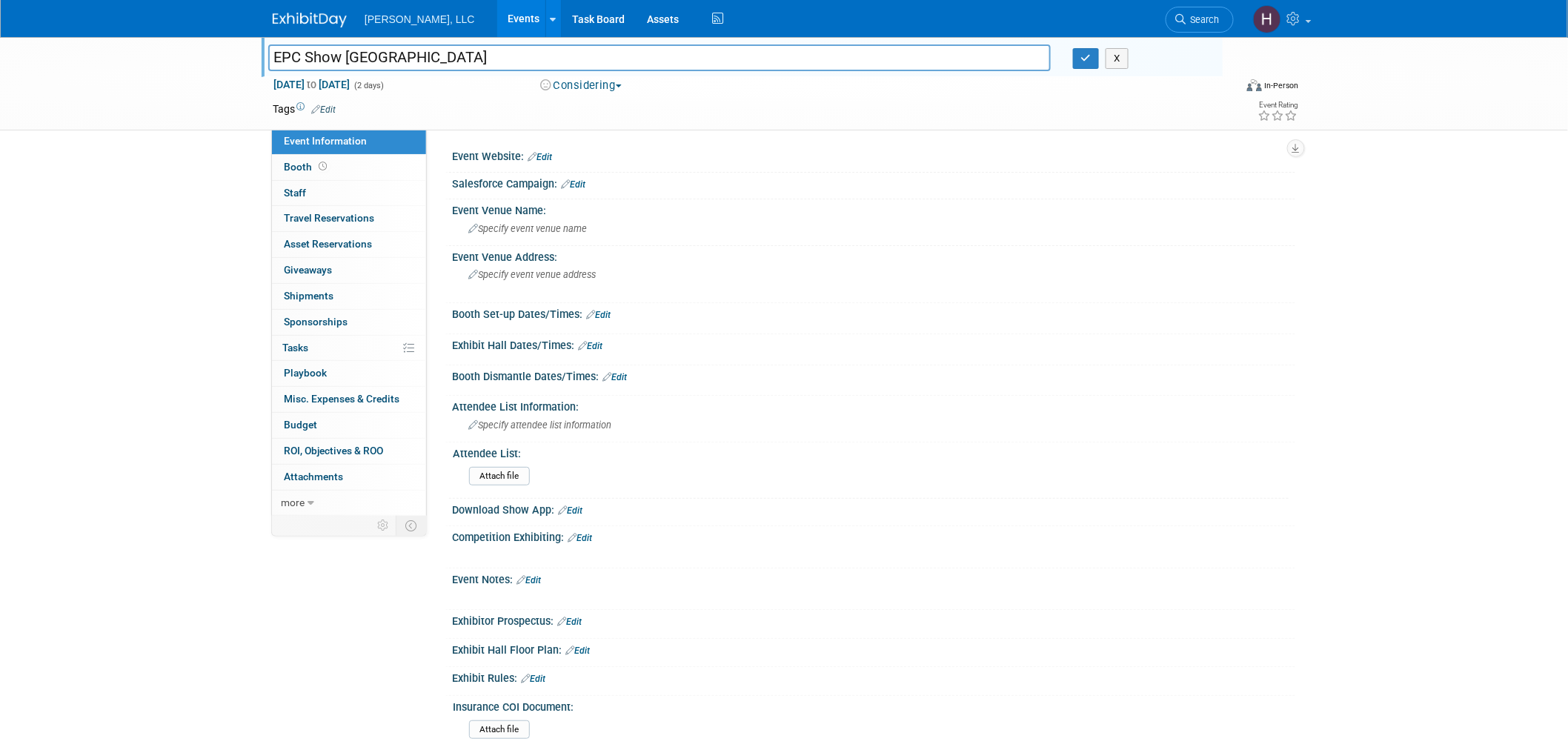
click at [360, 54] on input "EPC Show [GEOGRAPHIC_DATA]" at bounding box center [659, 57] width 782 height 26
click at [419, 64] on input "EPC Show [GEOGRAPHIC_DATA]" at bounding box center [659, 57] width 782 height 26
click at [417, 59] on input "EPC Show [GEOGRAPHIC_DATA]" at bounding box center [659, 57] width 782 height 26
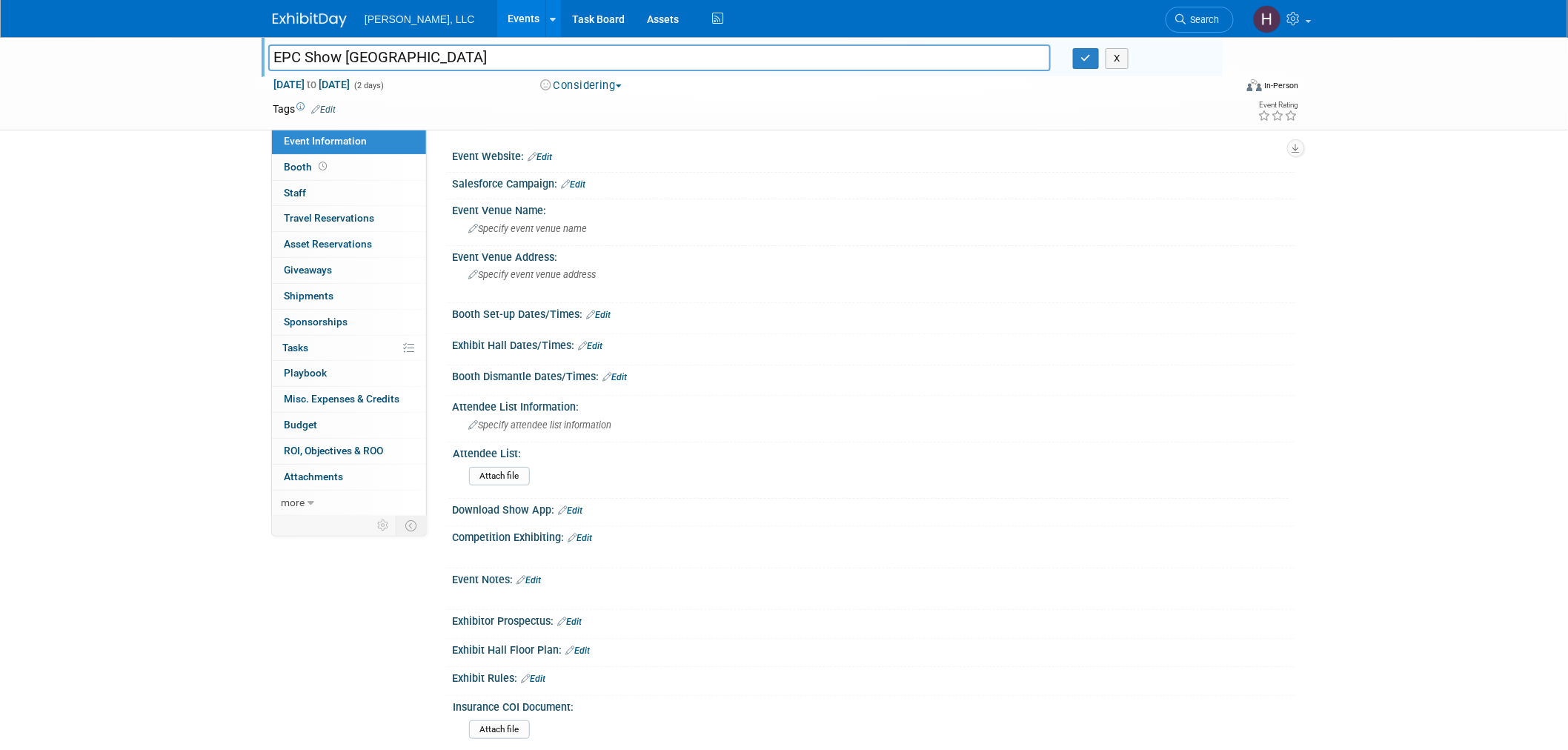
click at [417, 59] on input "EPC Show [GEOGRAPHIC_DATA]" at bounding box center [659, 57] width 782 height 26
drag, startPoint x: 583, startPoint y: 182, endPoint x: 599, endPoint y: 175, distance: 17.5
click at [582, 182] on link "Edit" at bounding box center [573, 184] width 25 height 10
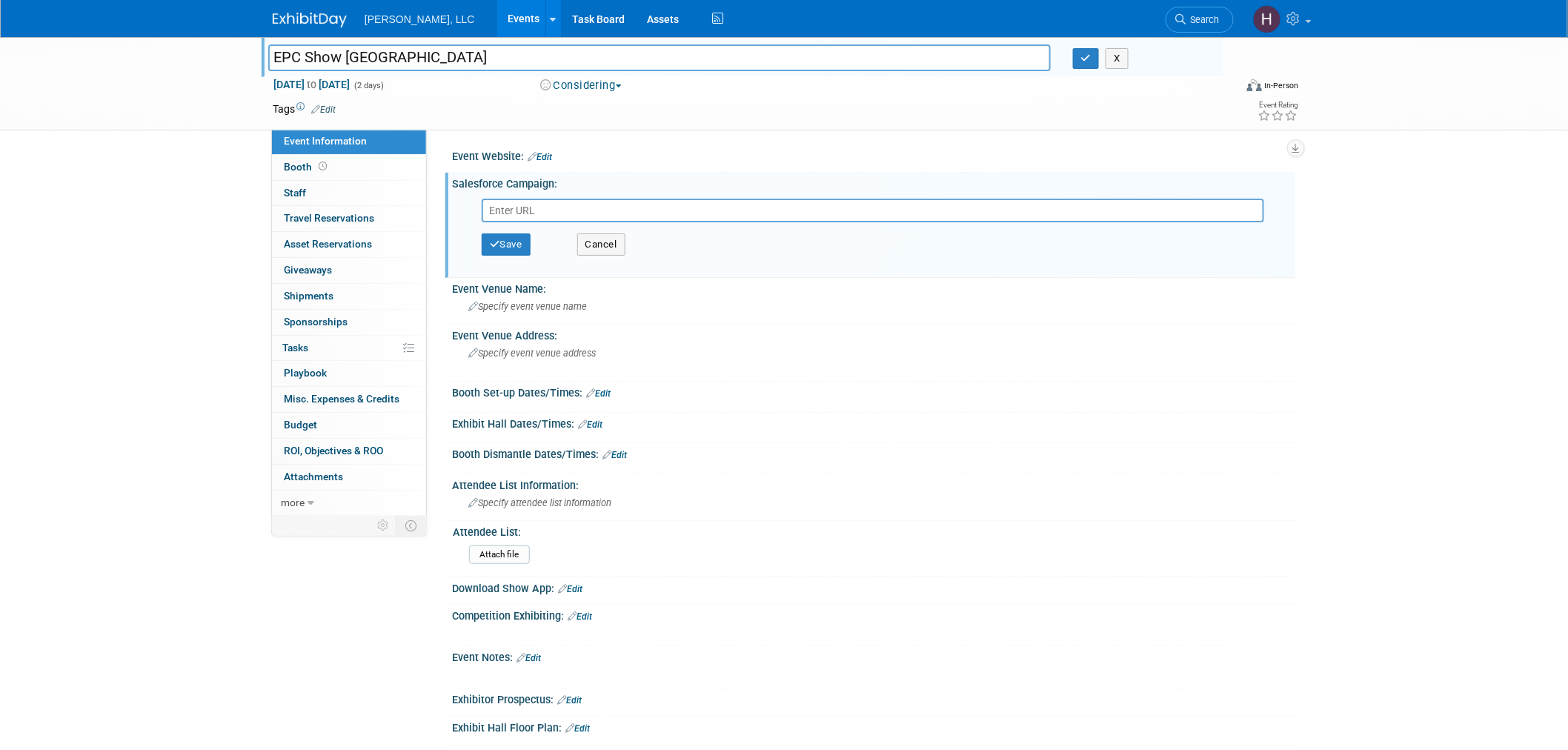
click at [570, 200] on input "text" at bounding box center [873, 210] width 782 height 24
paste input "https://boerger.lightning.force.com/lightning/r/Campaign/701Jw00000sDvfjIAC/view"
type input "https://boerger.lightning.force.com/lightning/r/Campaign/701Jw00000sDvfjIAC/view"
click at [506, 238] on button "Save" at bounding box center [507, 244] width 49 height 22
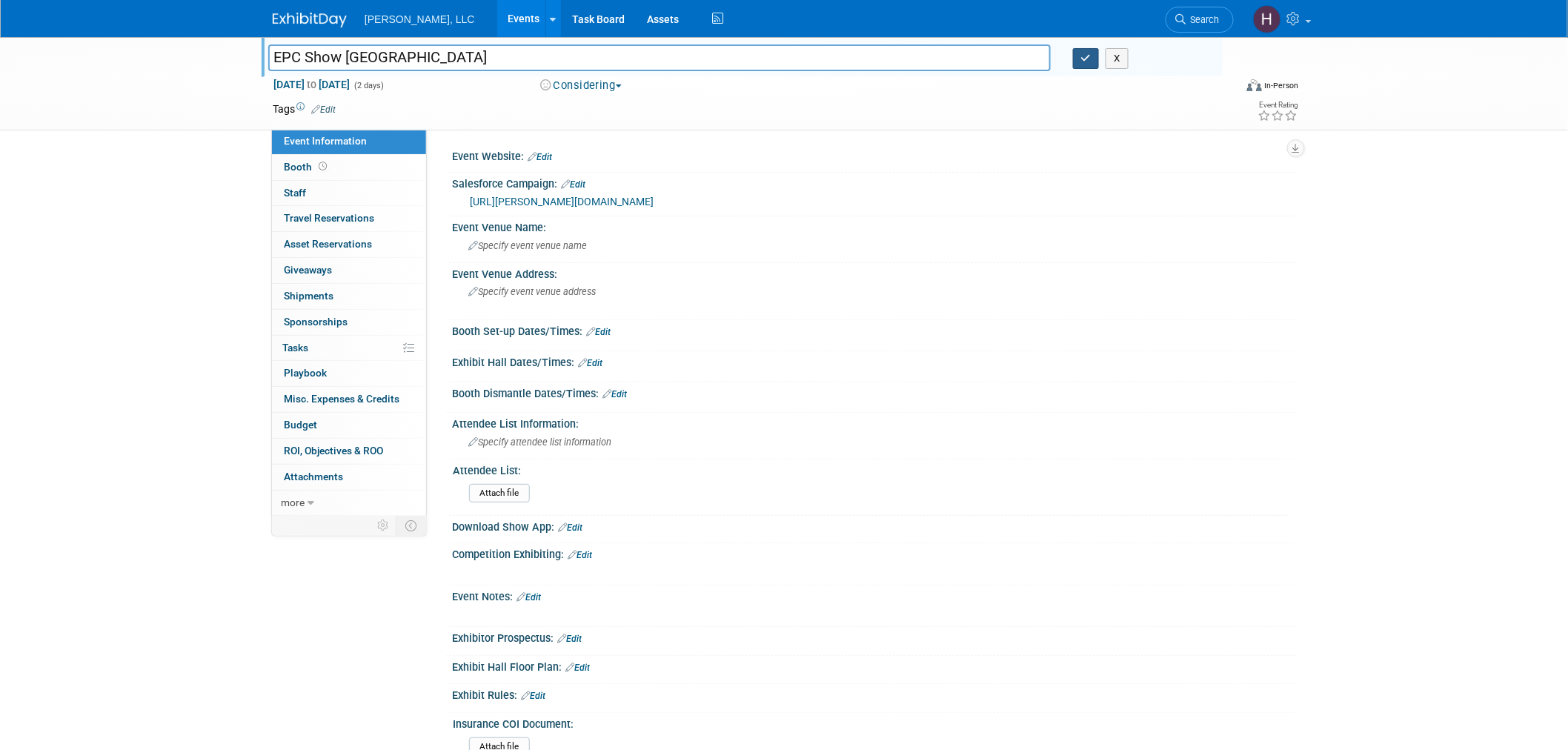
click at [1079, 62] on button "button" at bounding box center [1086, 59] width 26 height 20
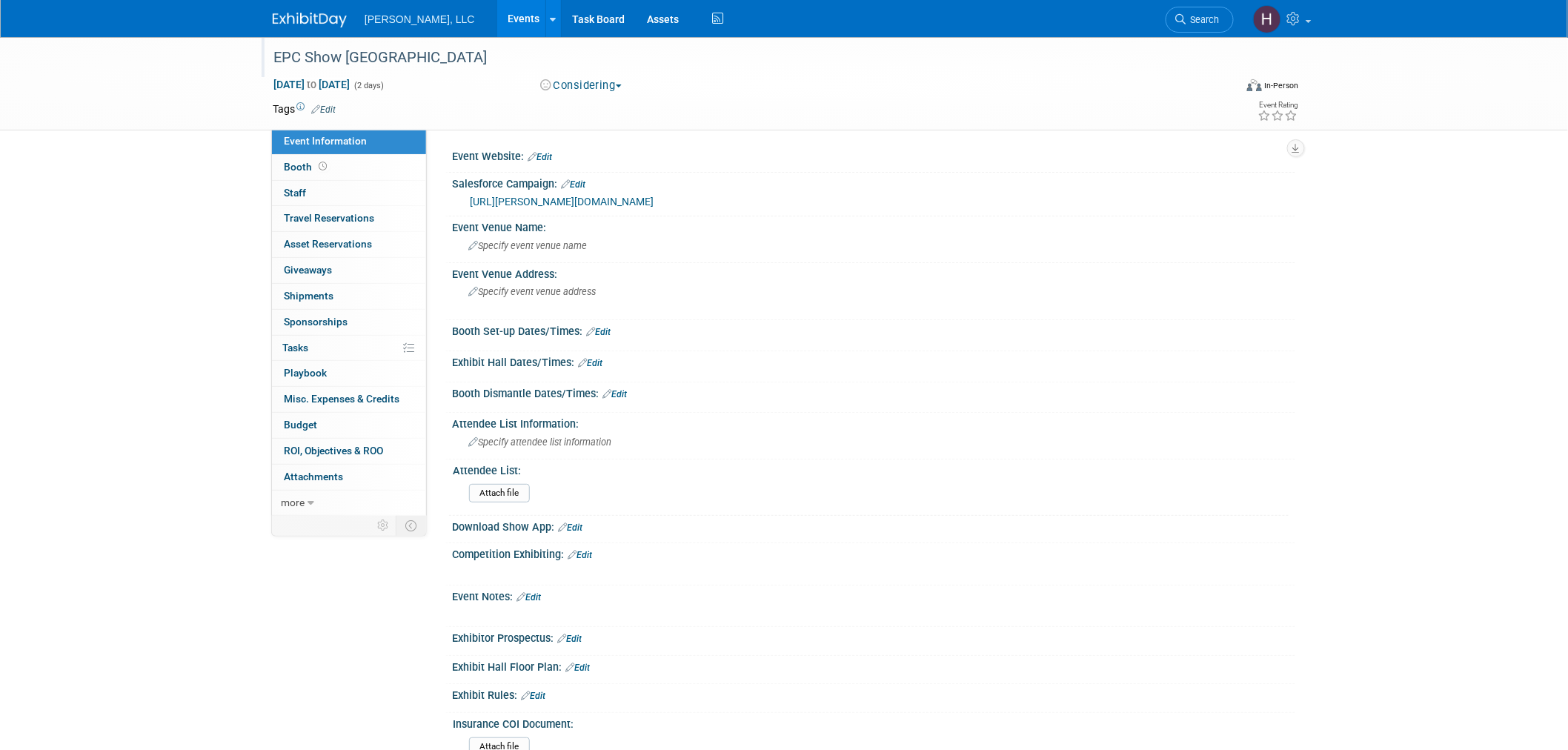
click at [497, 14] on link "Events" at bounding box center [524, 19] width 54 height 37
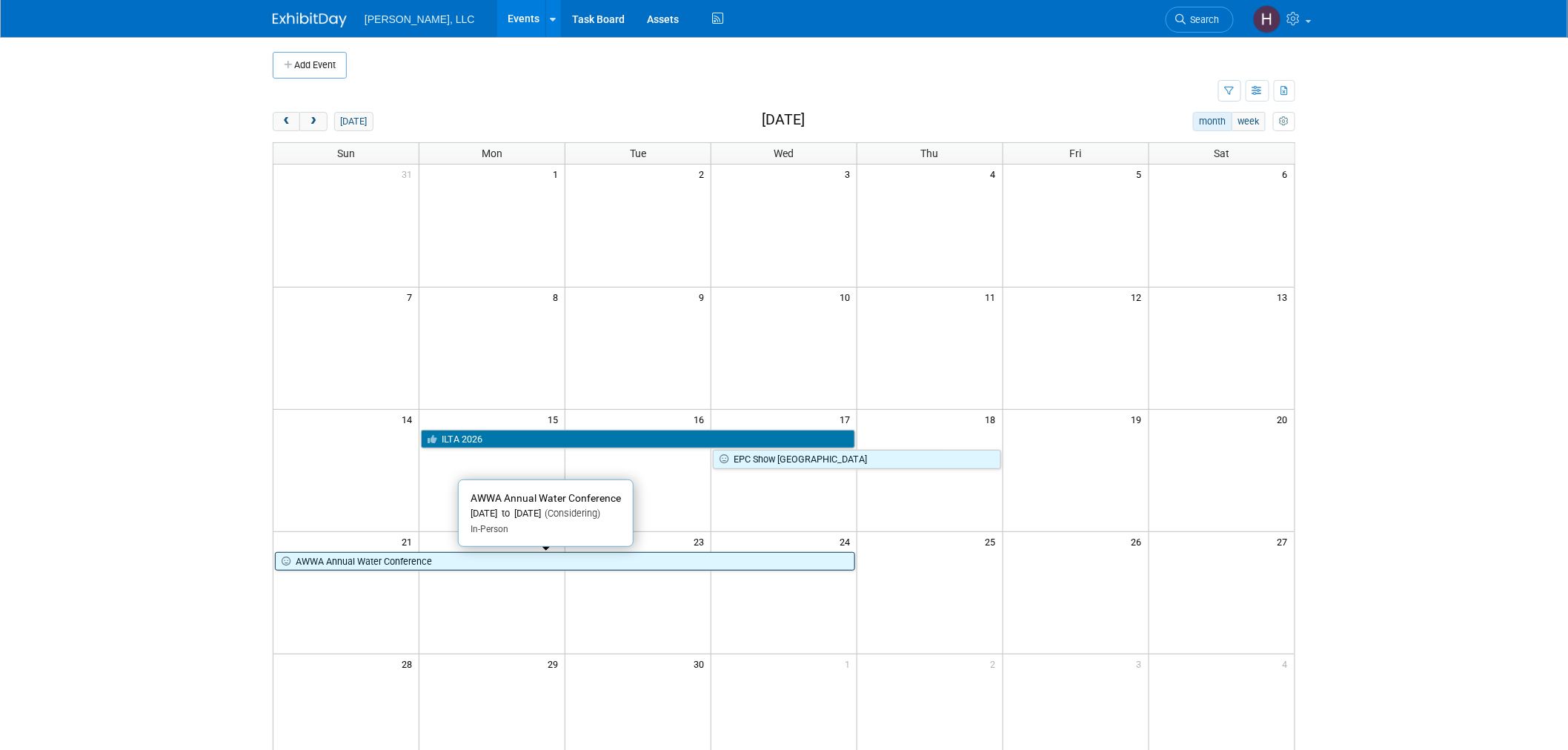
click at [361, 567] on link "AWWA Annual Water Conference" at bounding box center [565, 562] width 580 height 20
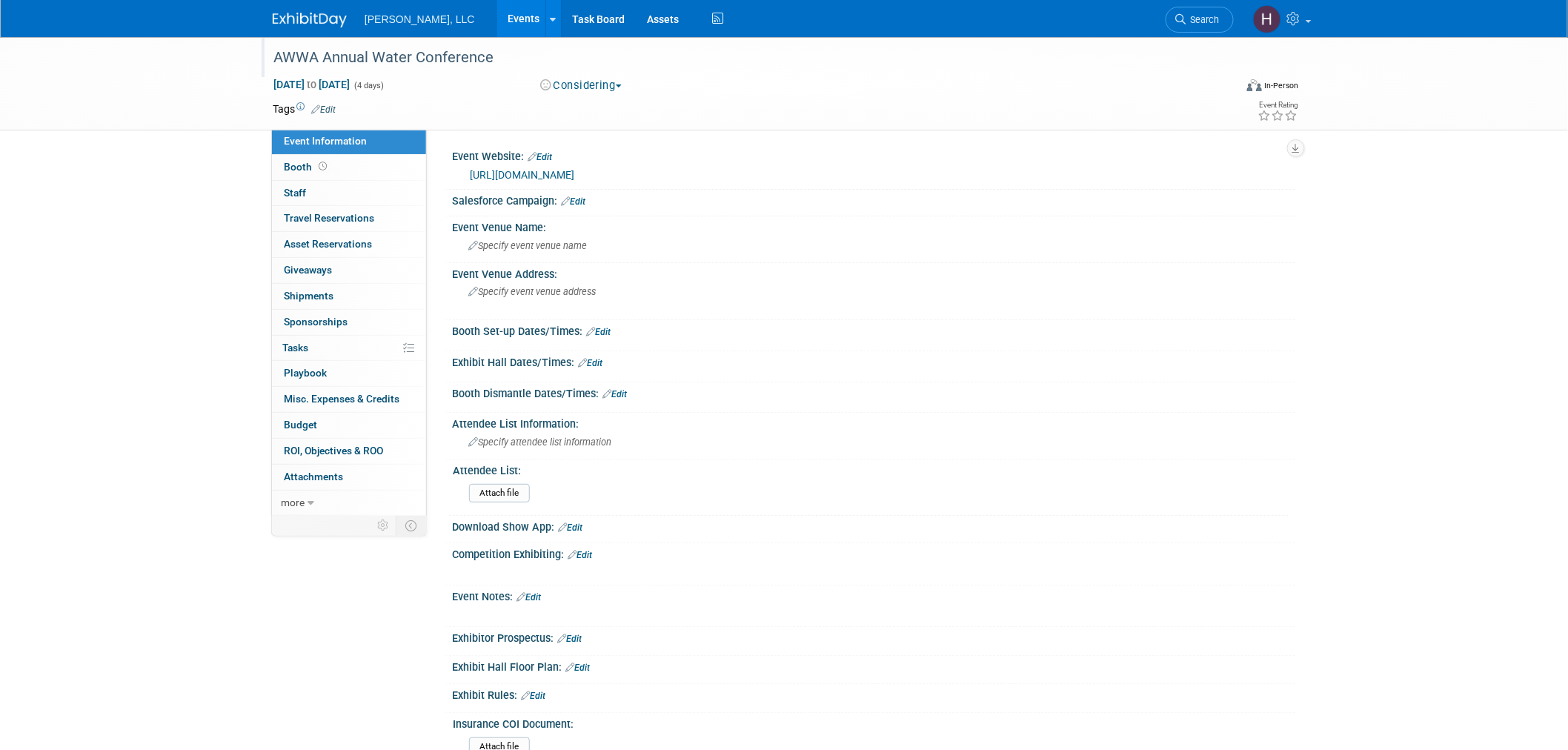
click at [363, 61] on div "AWWA Annual Water Conference" at bounding box center [740, 57] width 944 height 26
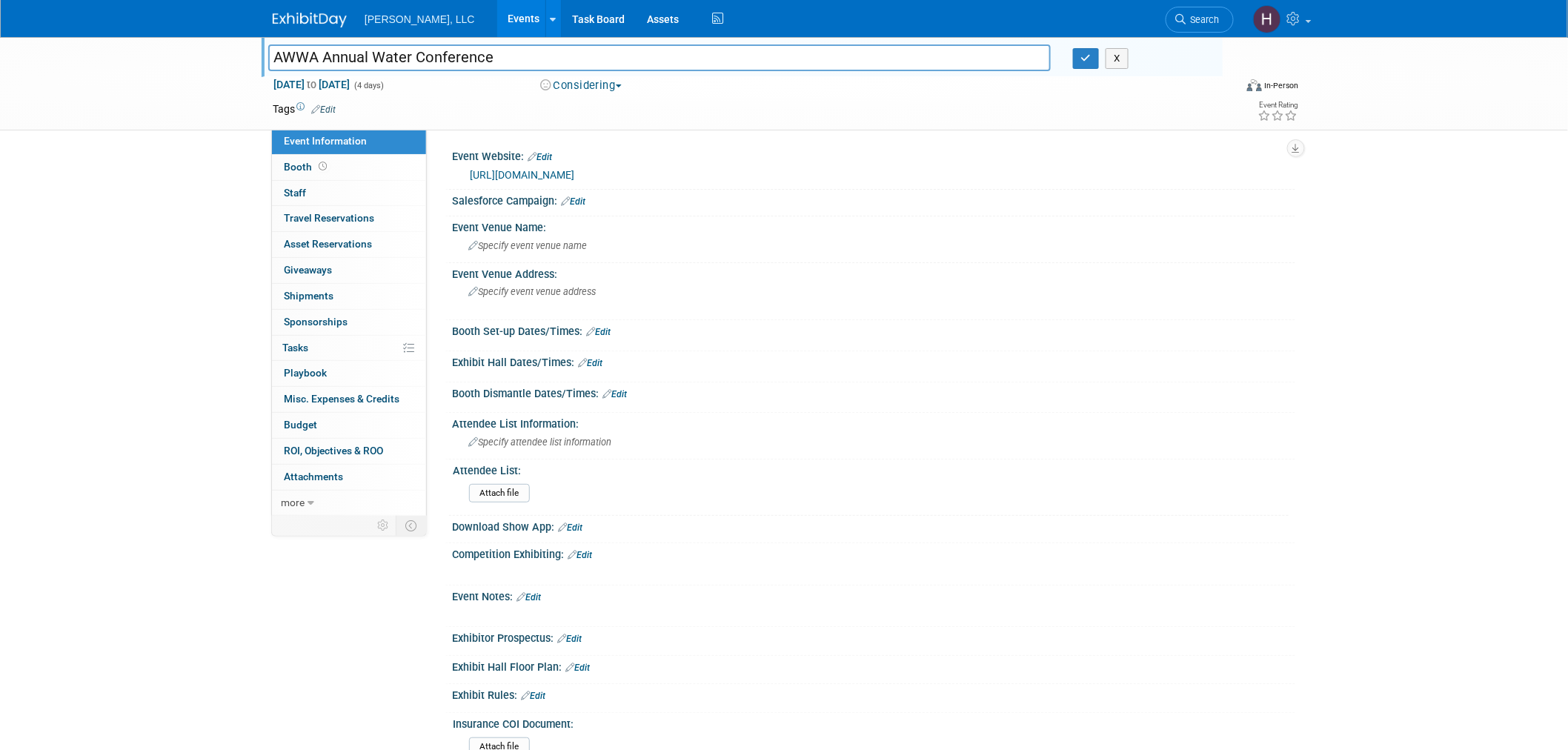
click at [363, 61] on input "AWWA Annual Water Conference" at bounding box center [659, 57] width 782 height 26
click at [1088, 61] on icon "button" at bounding box center [1086, 58] width 10 height 9
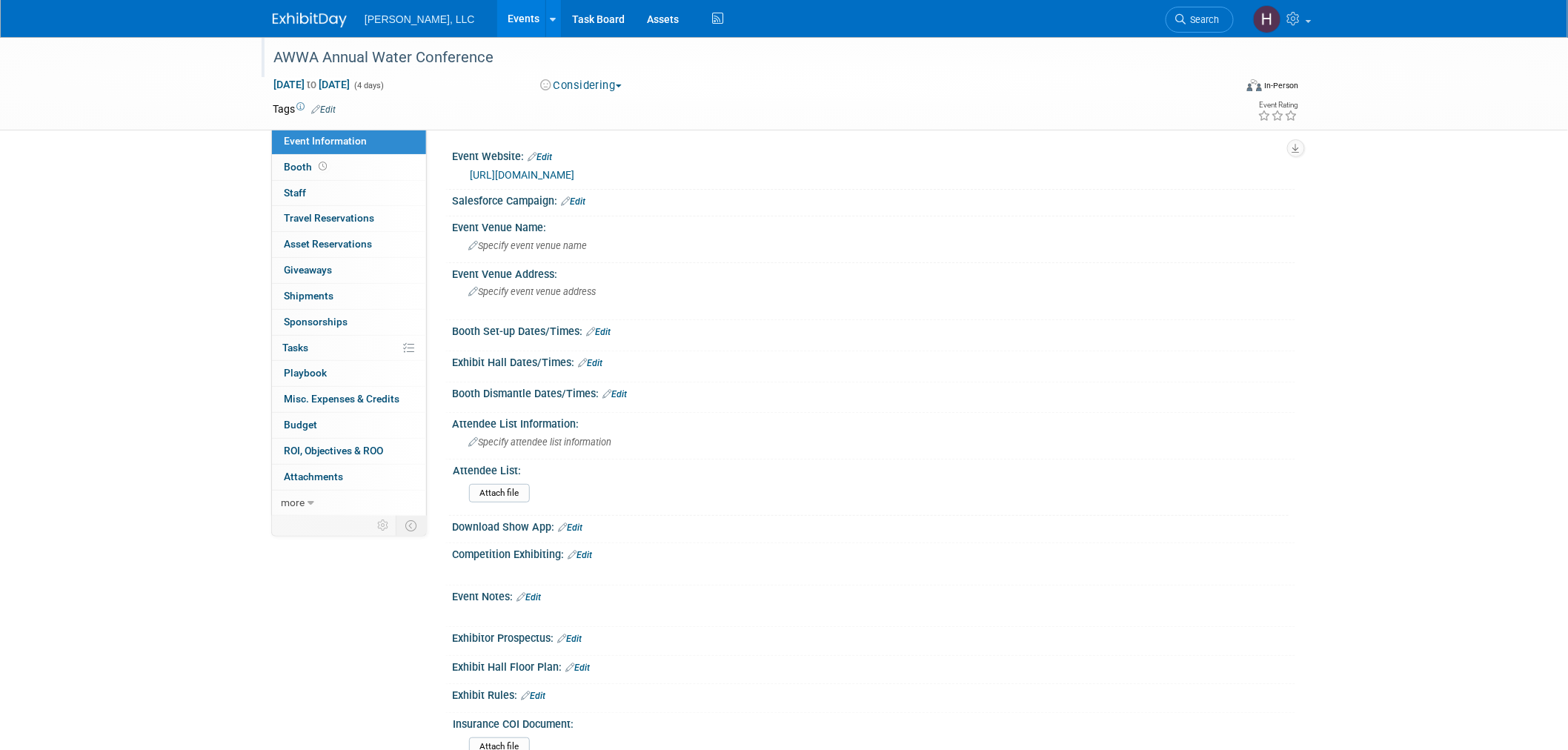
click at [508, 173] on link "https://ace.awwa.org/" at bounding box center [522, 175] width 104 height 12
click at [497, 17] on link "Events" at bounding box center [524, 19] width 54 height 37
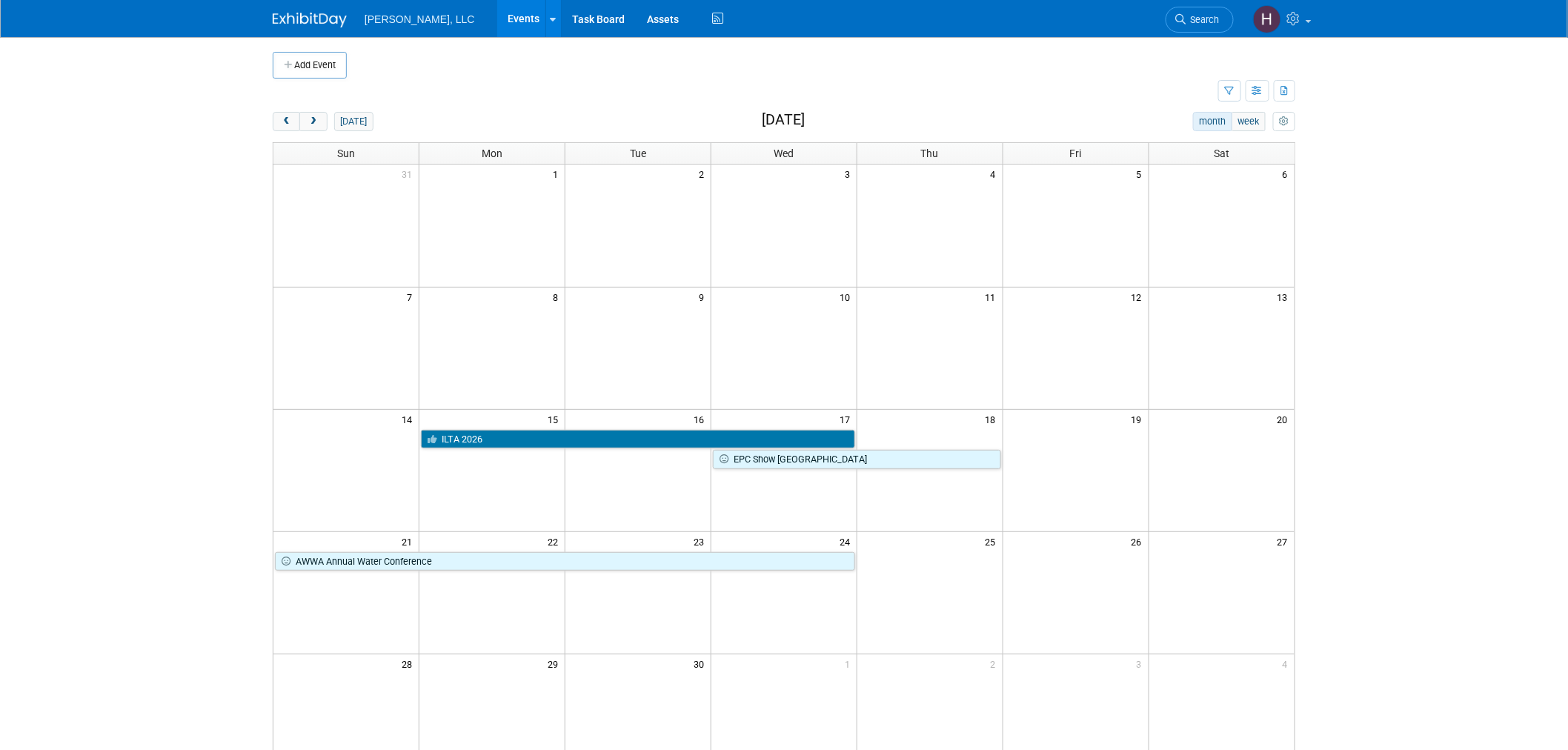
click at [290, 109] on div "Add Event New Event Duplicate Event Warning There is another event in your work…" at bounding box center [783, 483] width 1044 height 892
click at [290, 120] on span "prev" at bounding box center [286, 121] width 11 height 9
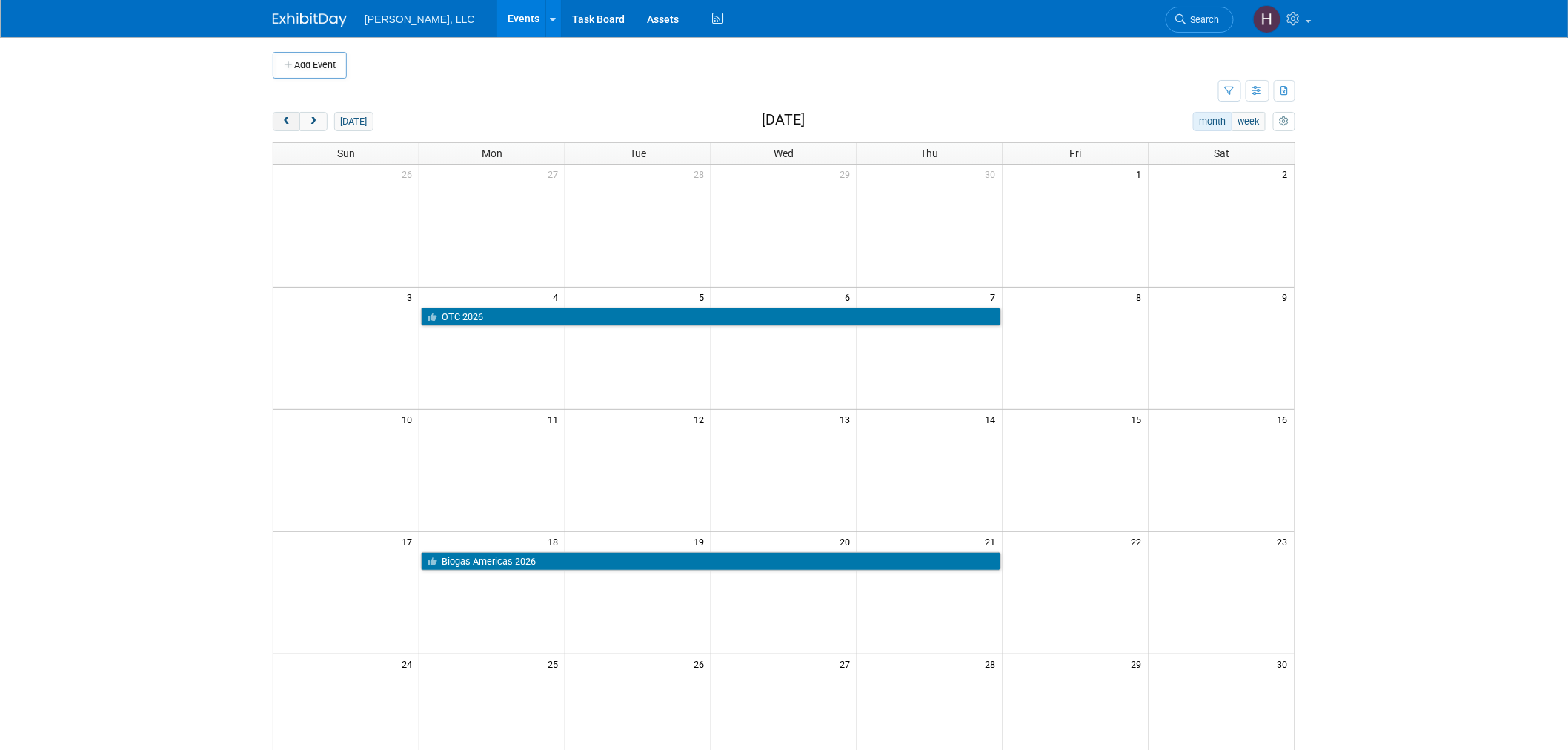
click at [290, 117] on span "prev" at bounding box center [286, 121] width 11 height 9
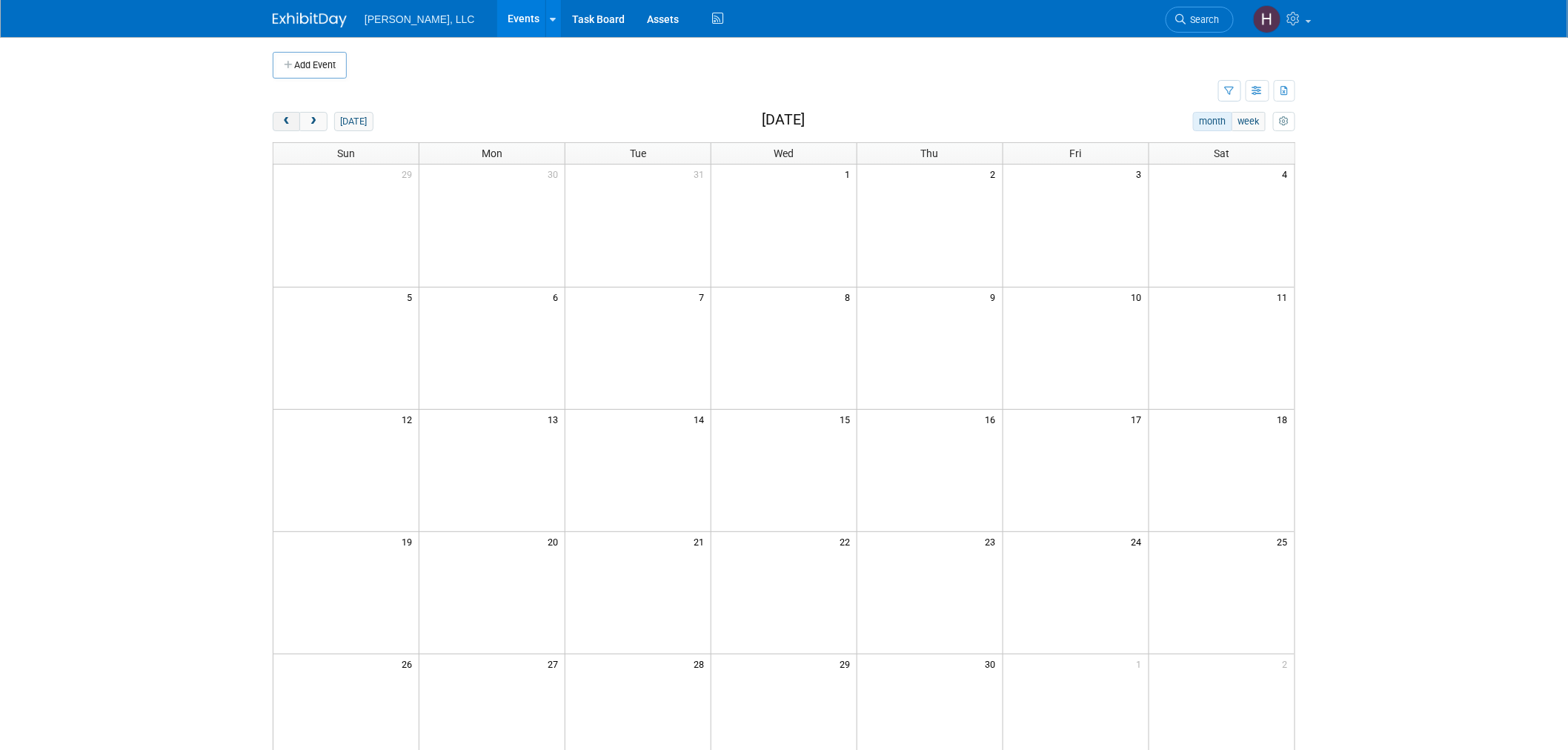
click at [290, 117] on span "prev" at bounding box center [286, 121] width 11 height 9
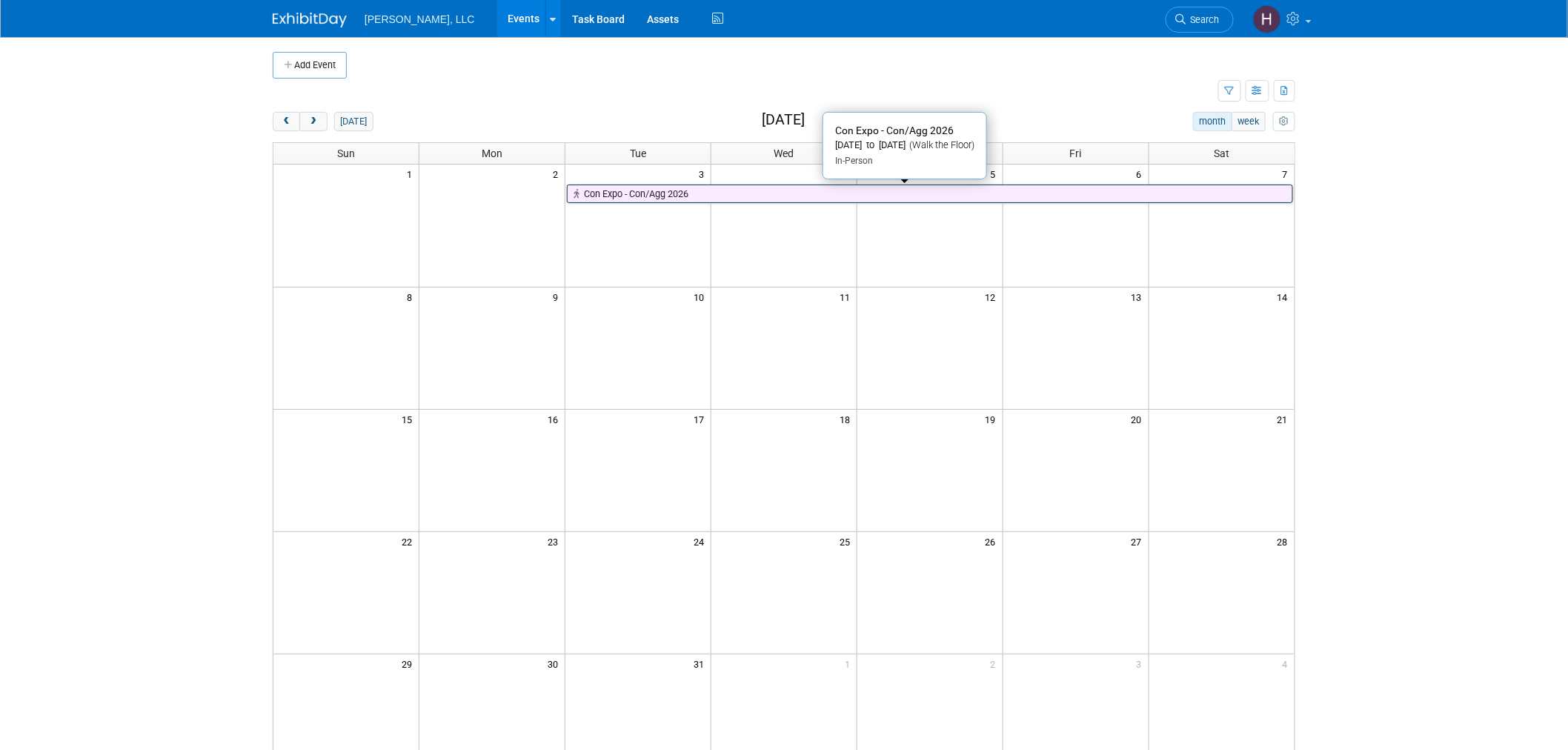
click at [840, 191] on link "Con Expo - Con/Agg 2026" at bounding box center [930, 193] width 726 height 20
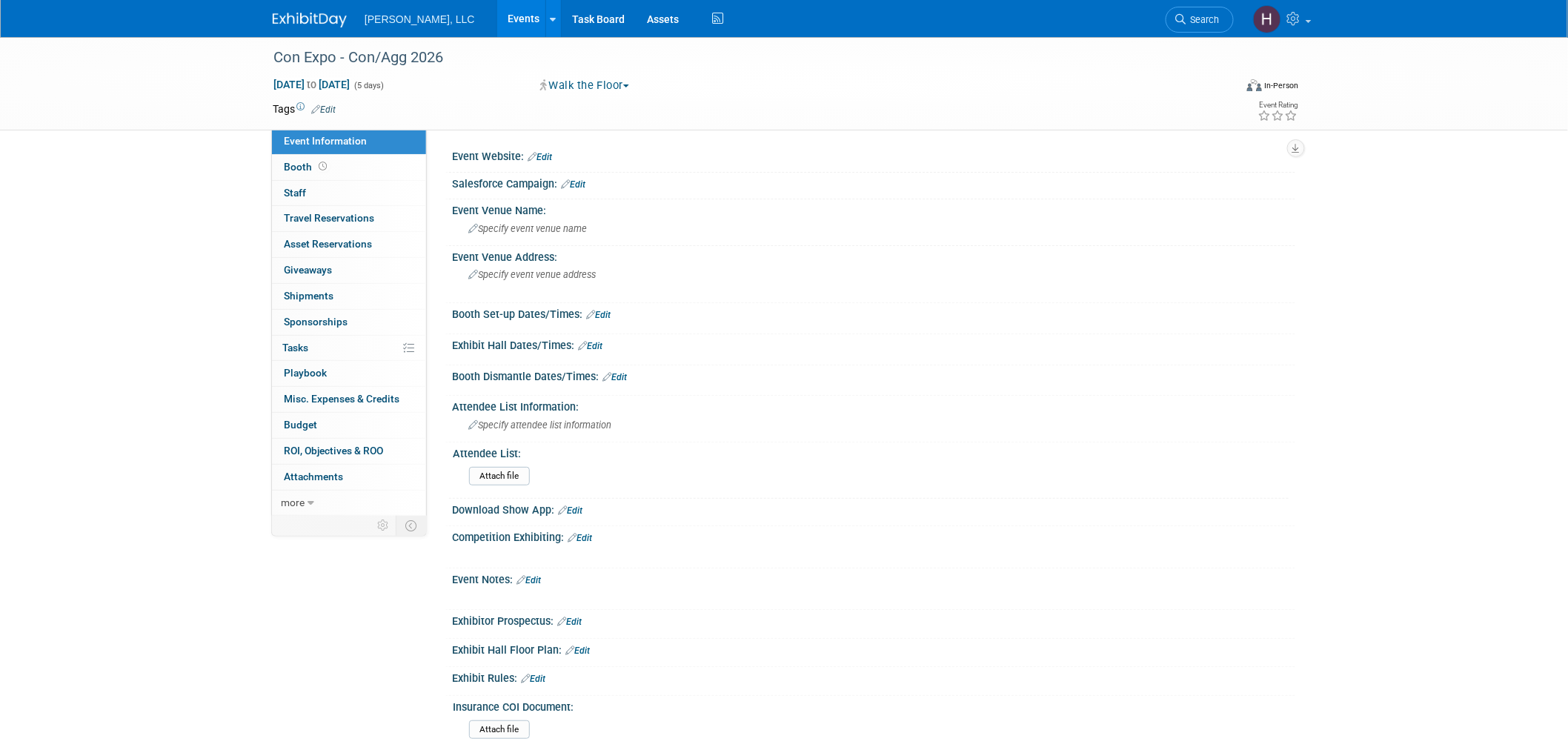
click at [497, 27] on link "Events" at bounding box center [524, 19] width 54 height 37
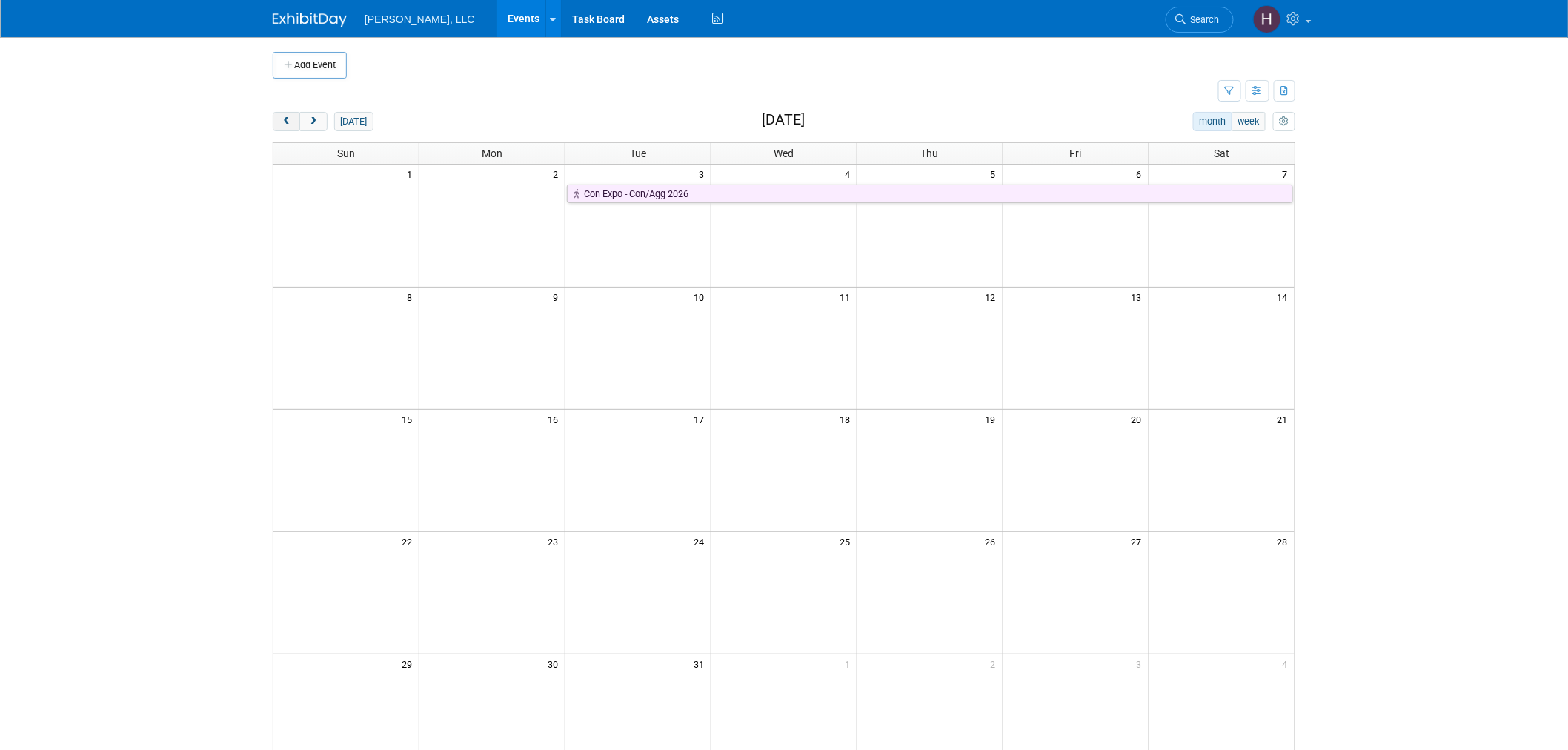
click at [286, 117] on span "prev" at bounding box center [286, 121] width 11 height 9
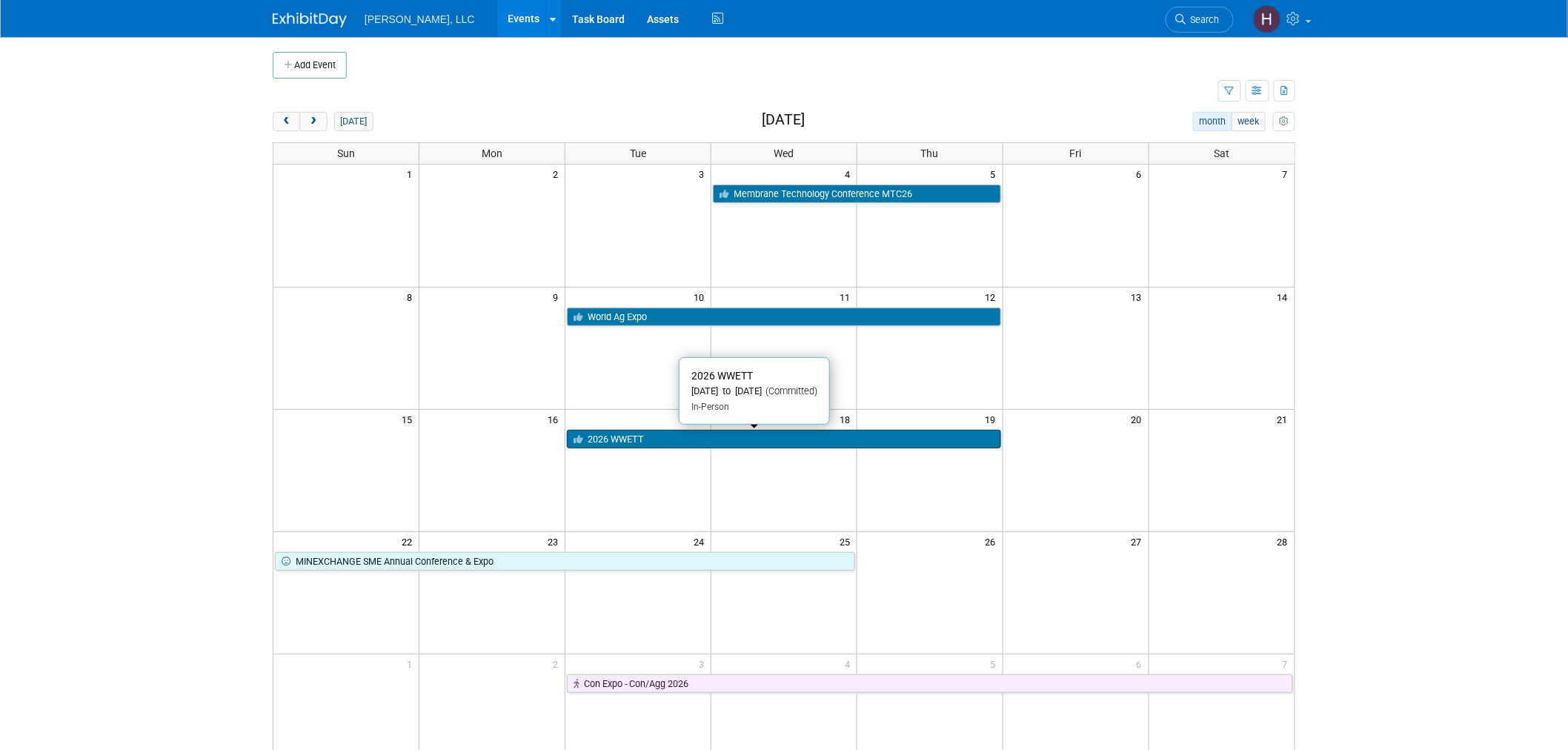
click at [713, 437] on link "2026 WWETT" at bounding box center [784, 439] width 434 height 20
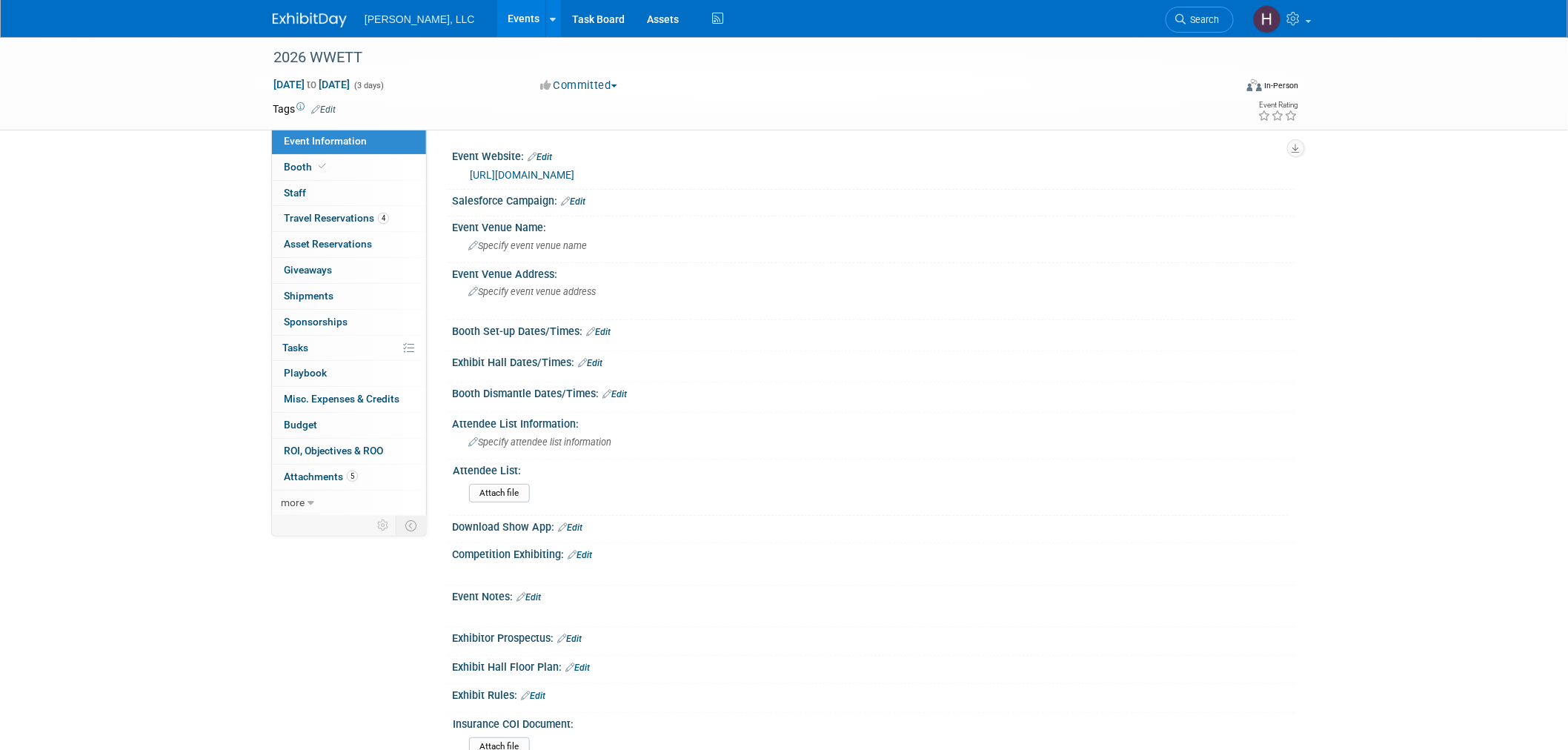
click at [574, 172] on link "[URL][DOMAIN_NAME]" at bounding box center [522, 175] width 104 height 12
click at [497, 16] on link "Events" at bounding box center [524, 19] width 54 height 37
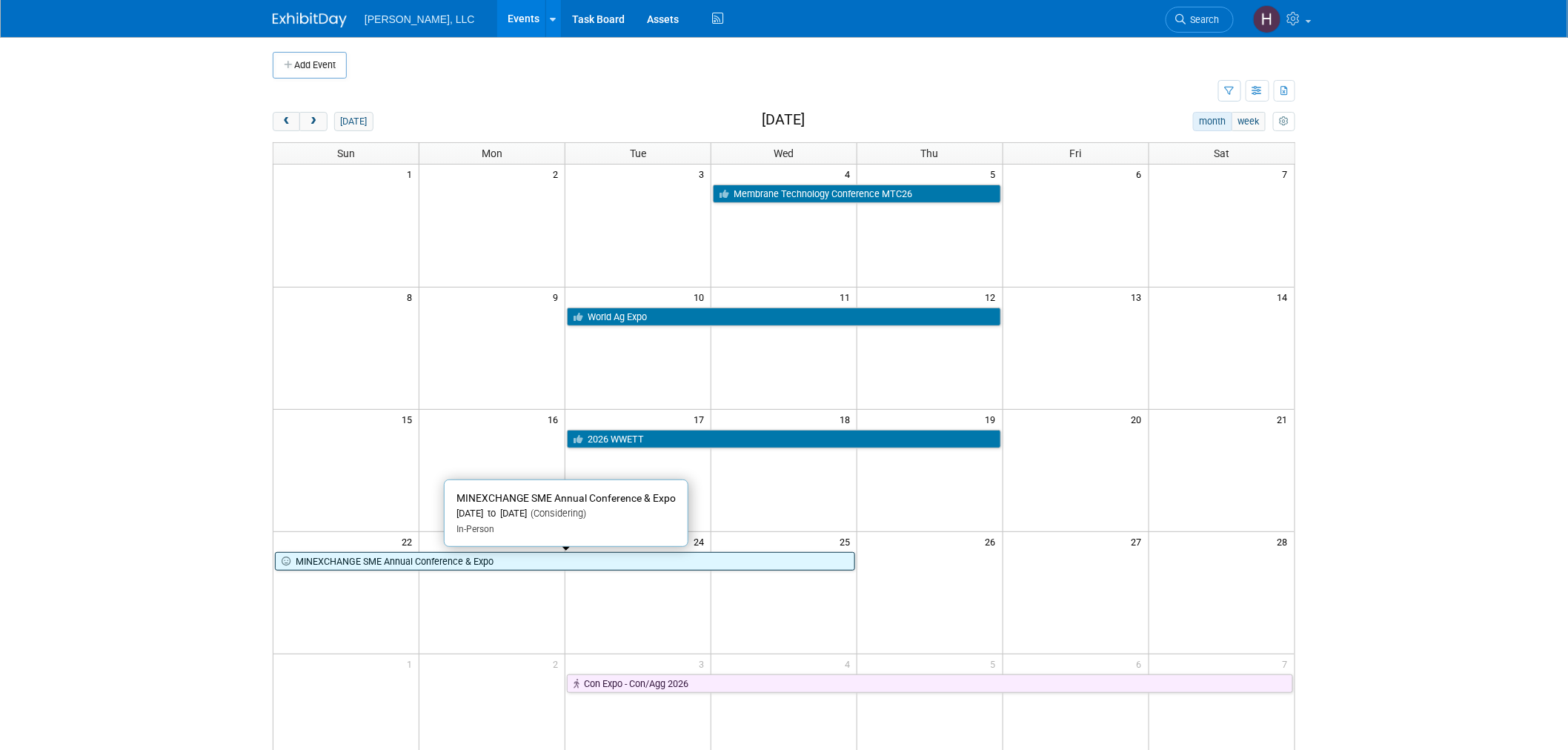
click at [430, 568] on link "MINEXCHANGE SME Annual Conference & Expo" at bounding box center [565, 562] width 580 height 20
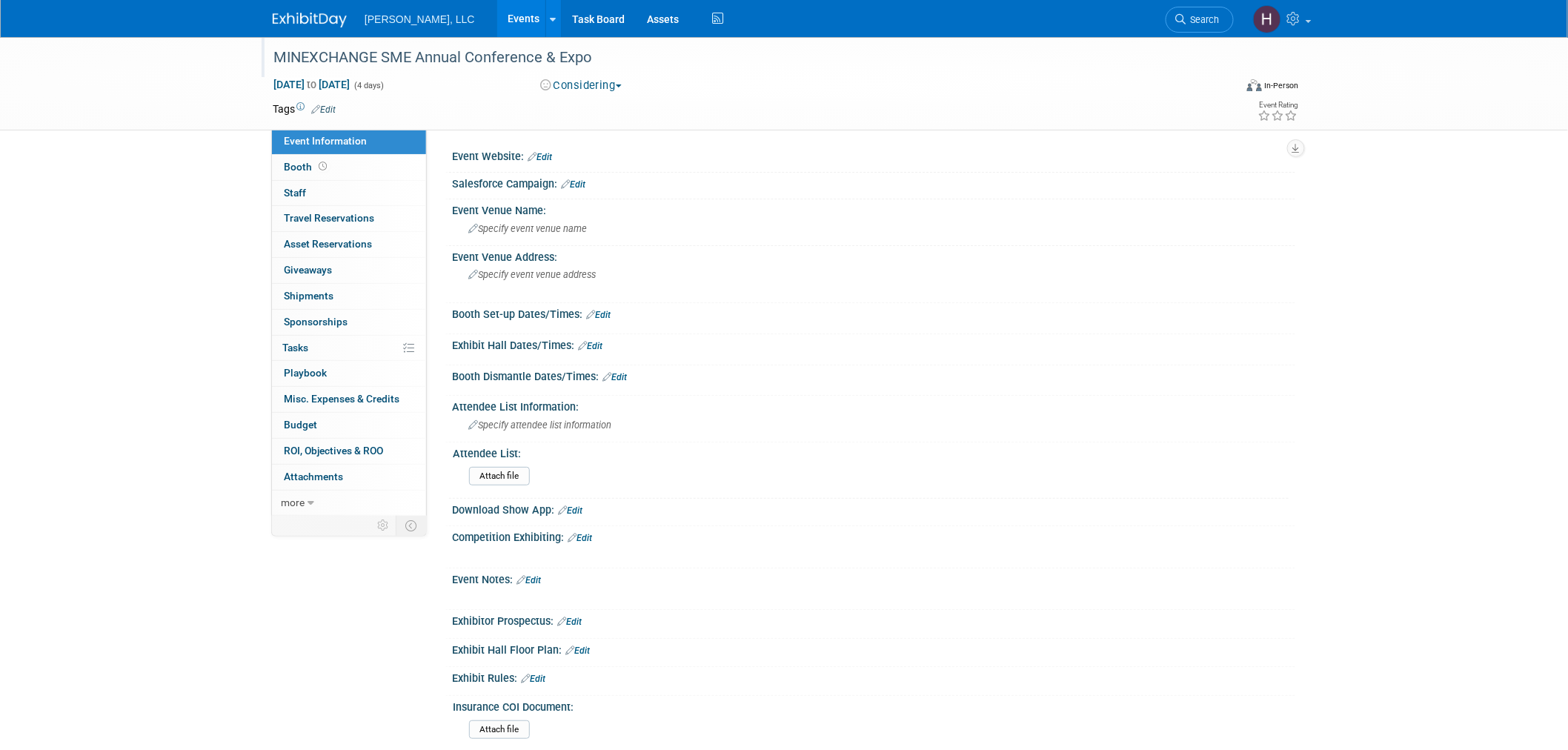
click at [613, 55] on div "MINEXCHANGE SME Annual Conference & Expo" at bounding box center [740, 57] width 944 height 26
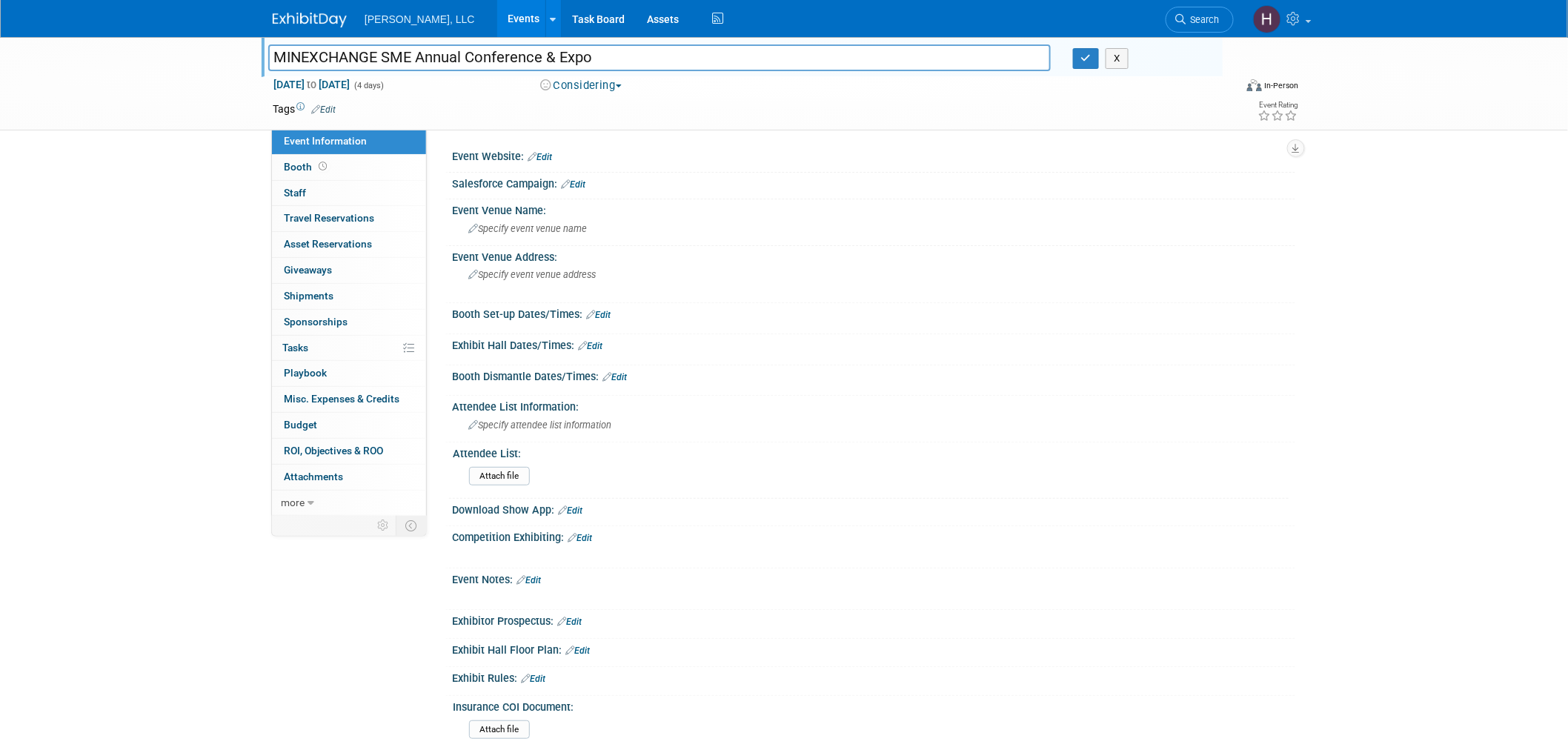
click at [613, 55] on input "MINEXCHANGE SME Annual Conference & Expo" at bounding box center [659, 57] width 782 height 26
click at [1102, 71] on div "MINEXCHANGE SME Annual Conference & Expo MINEXCHANGE SME Annual Conference & Ex…" at bounding box center [742, 57] width 961 height 40
click at [1076, 64] on button "button" at bounding box center [1086, 59] width 26 height 20
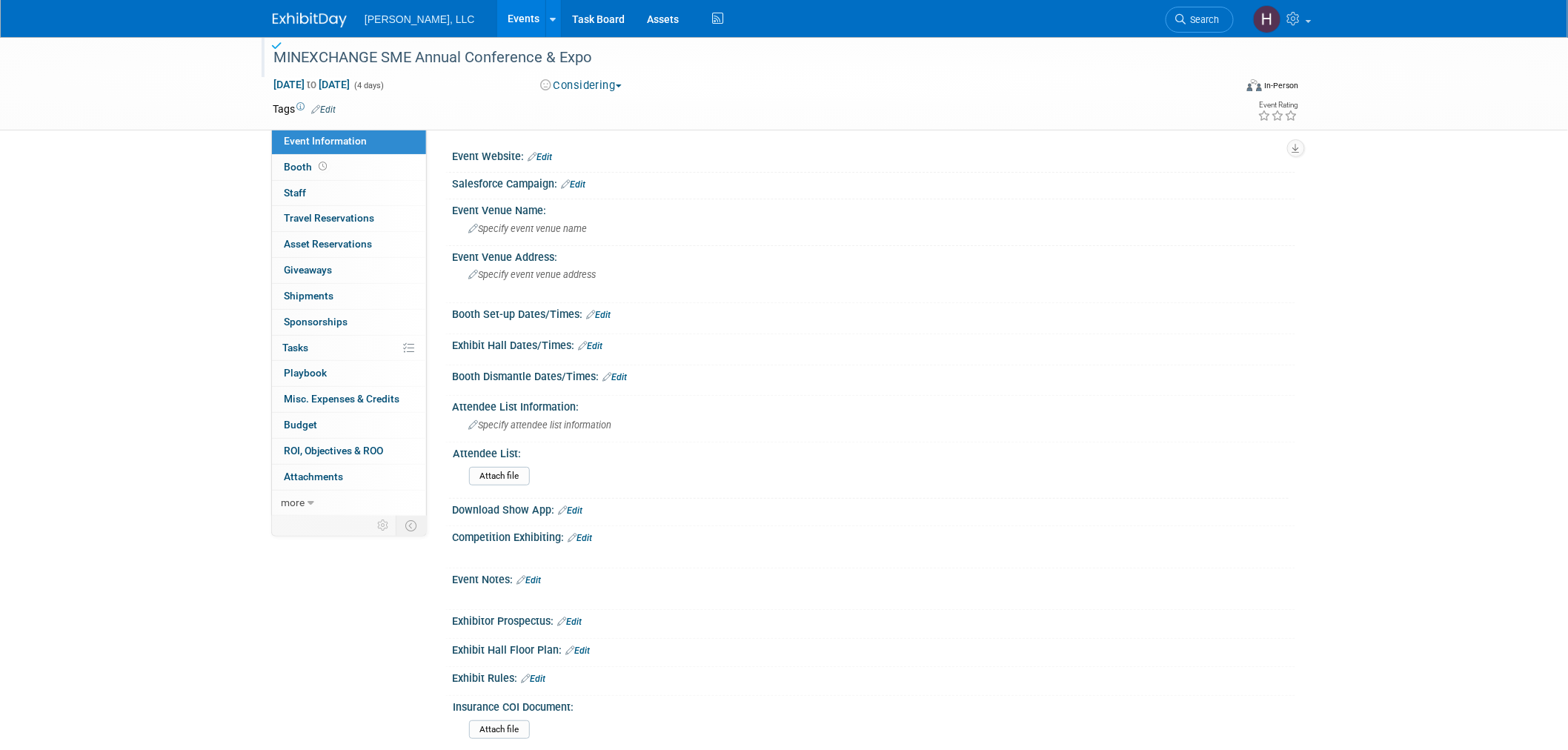
click at [497, 24] on link "Events" at bounding box center [524, 19] width 54 height 37
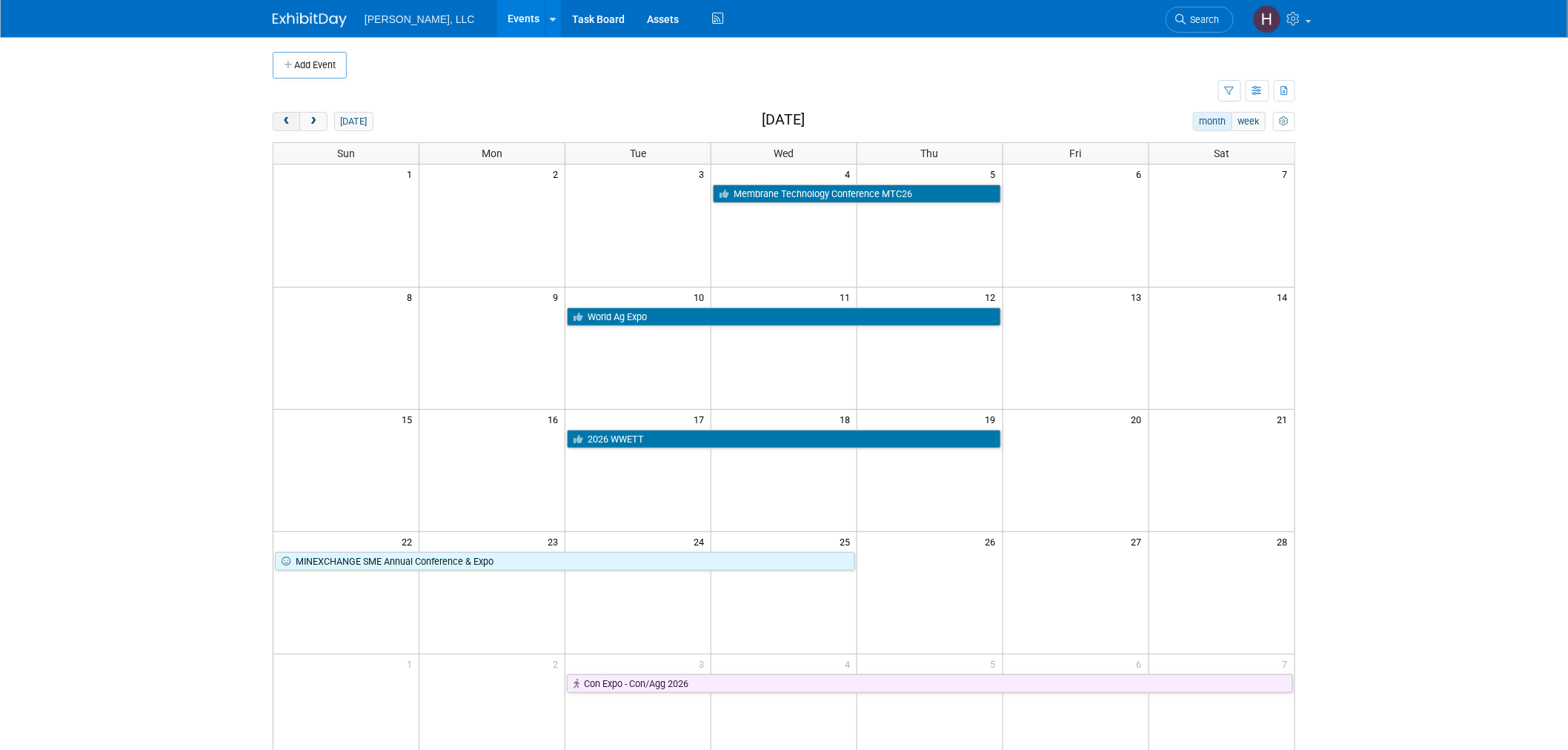
click at [287, 120] on span "prev" at bounding box center [286, 121] width 11 height 9
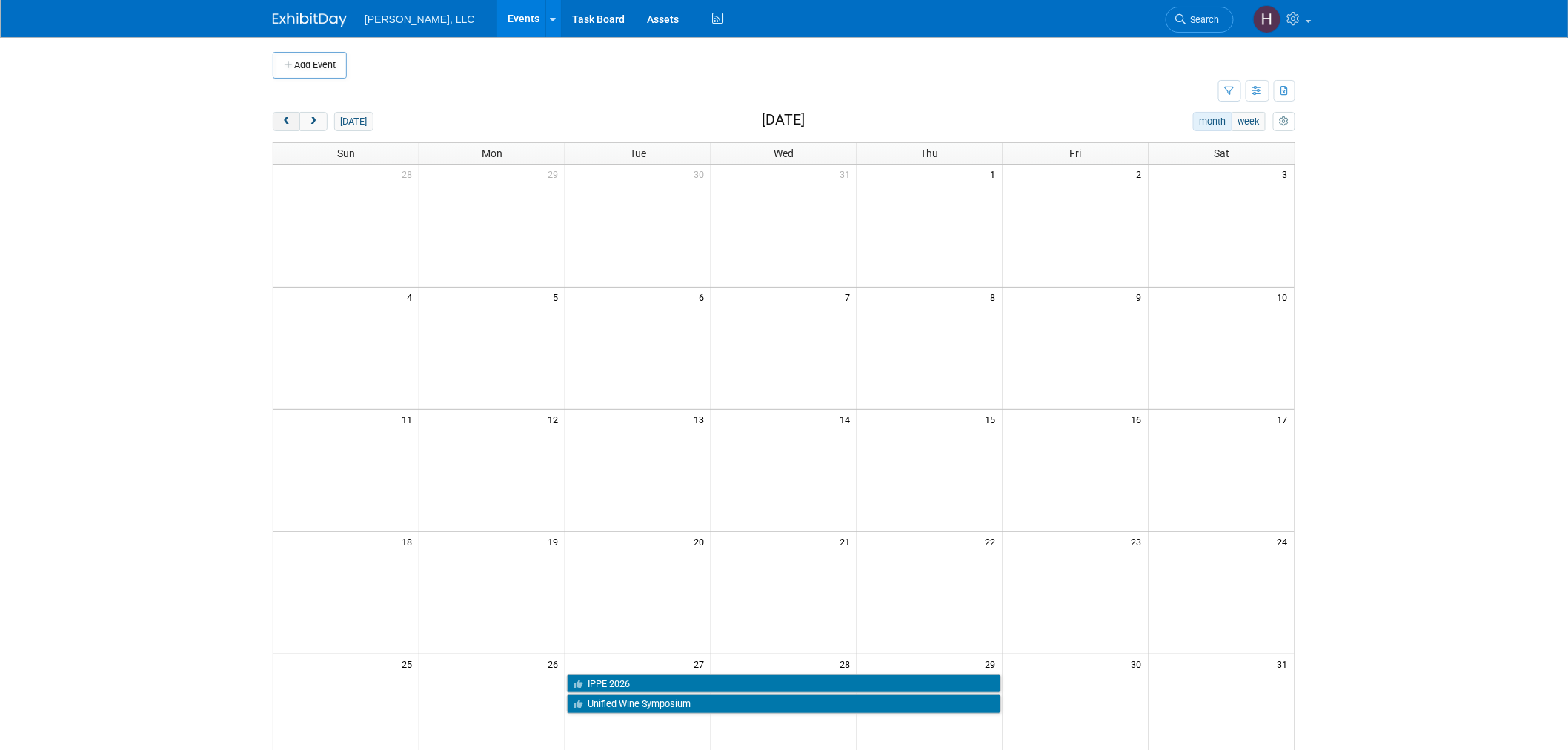
click at [290, 122] on span "prev" at bounding box center [286, 121] width 11 height 9
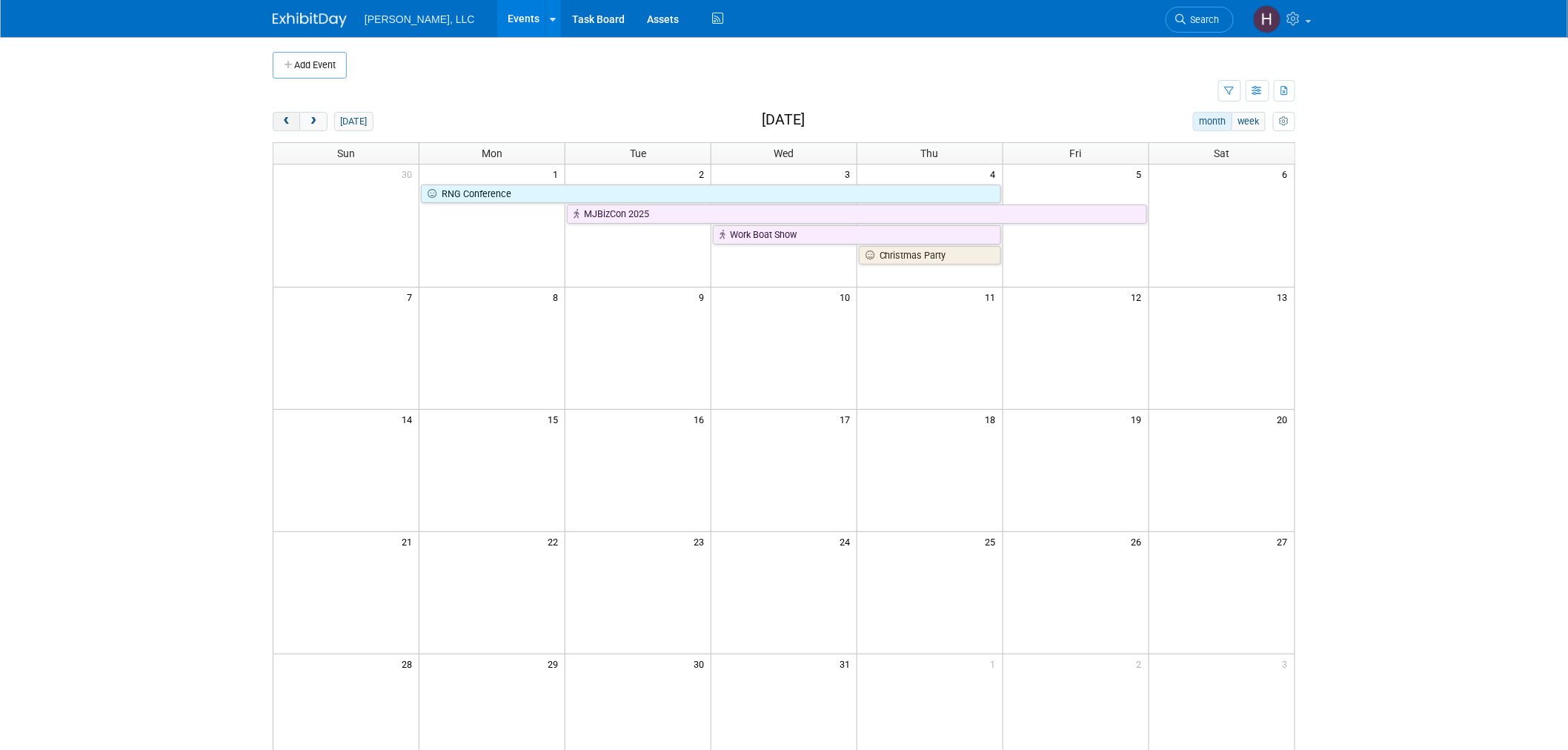
click at [290, 123] on span "prev" at bounding box center [286, 121] width 11 height 9
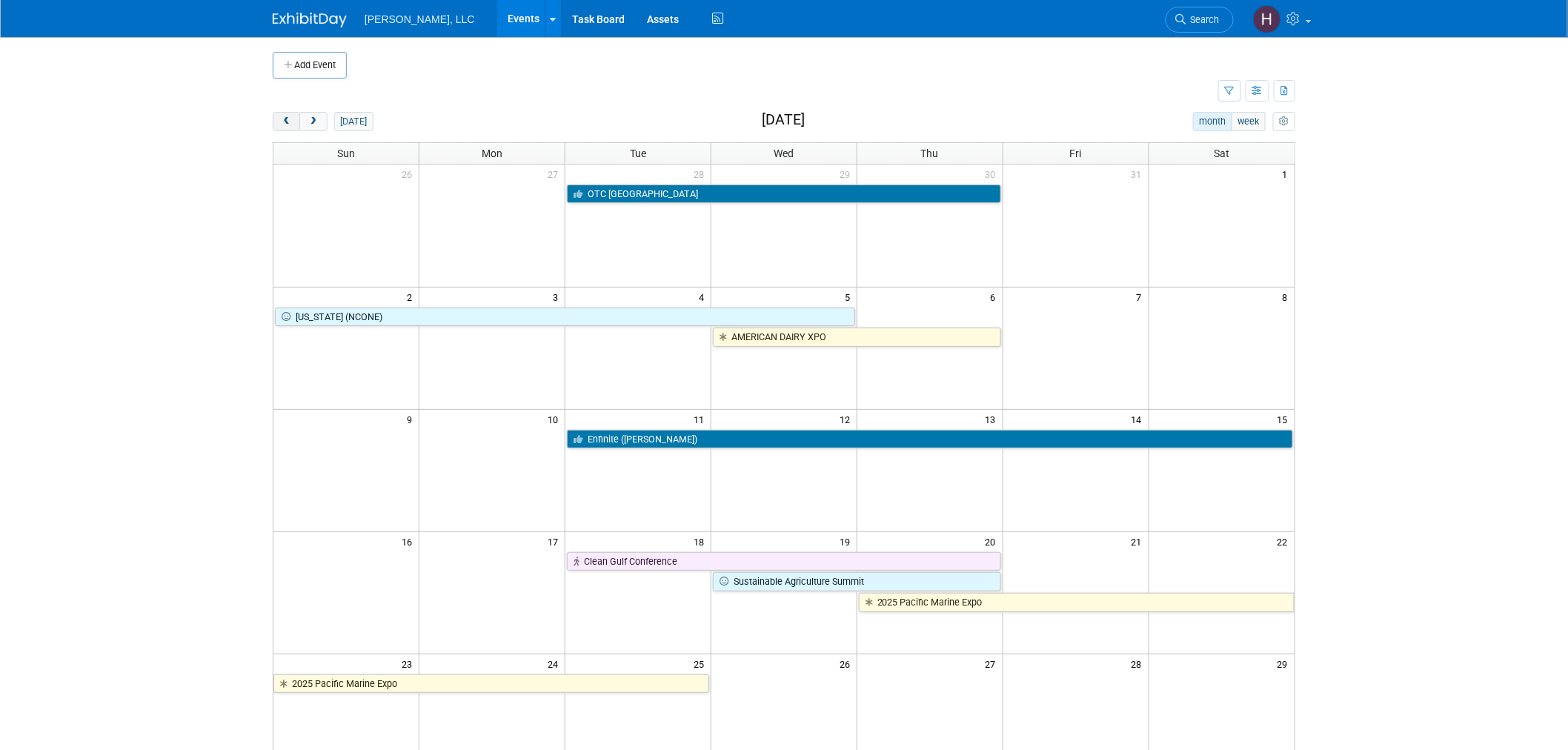
click at [290, 123] on span "prev" at bounding box center [286, 121] width 11 height 9
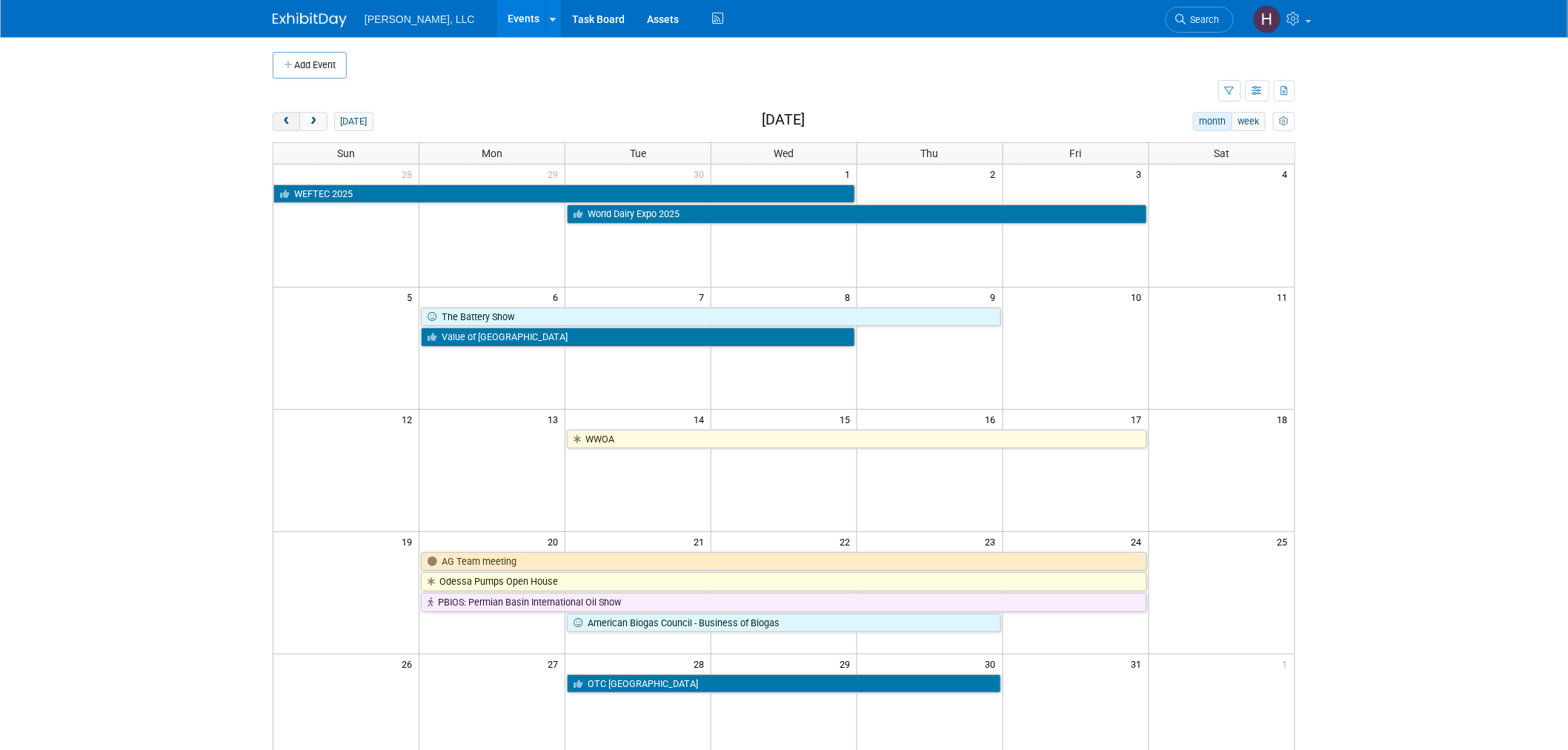
click at [283, 122] on span "prev" at bounding box center [286, 121] width 11 height 9
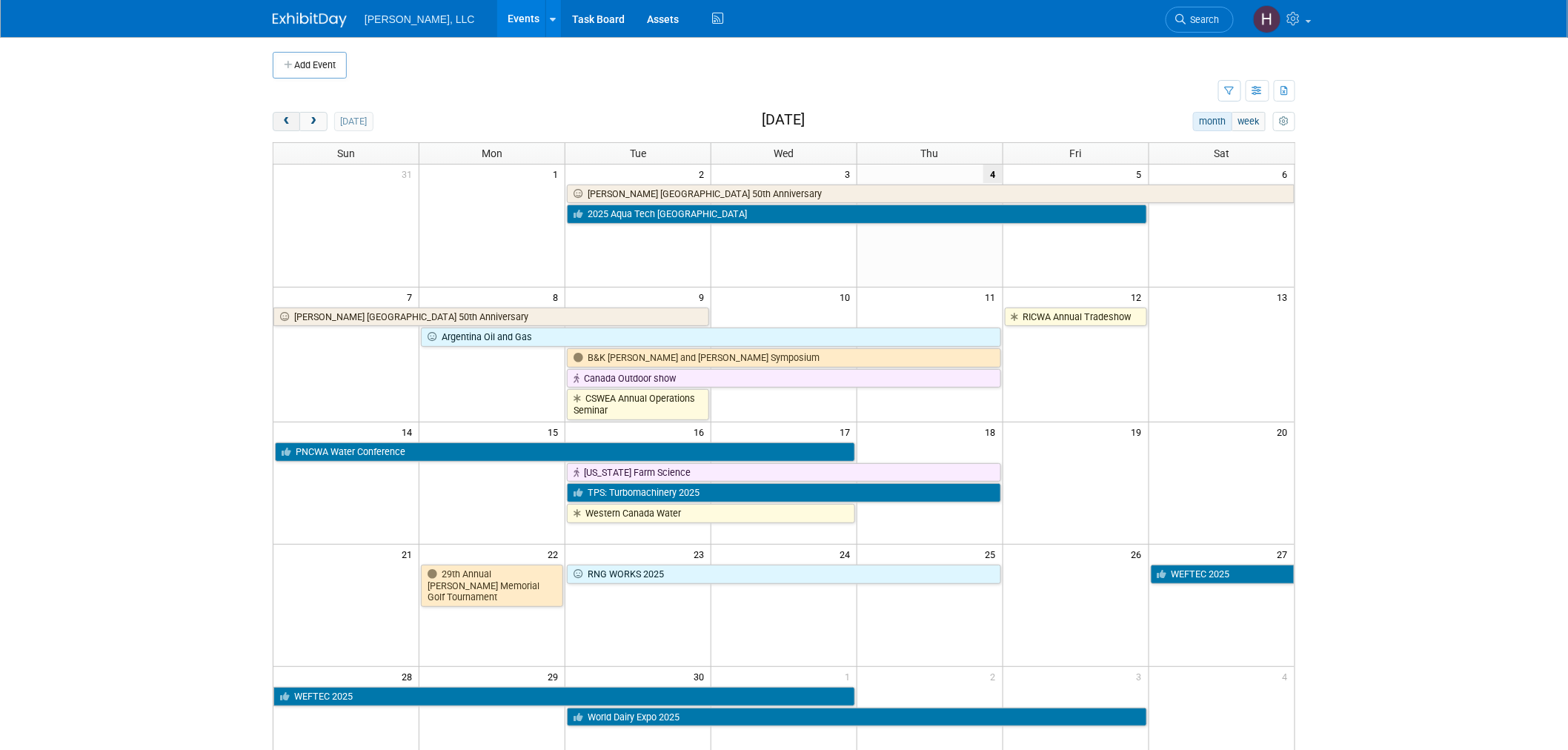
click at [282, 121] on span "prev" at bounding box center [286, 121] width 11 height 9
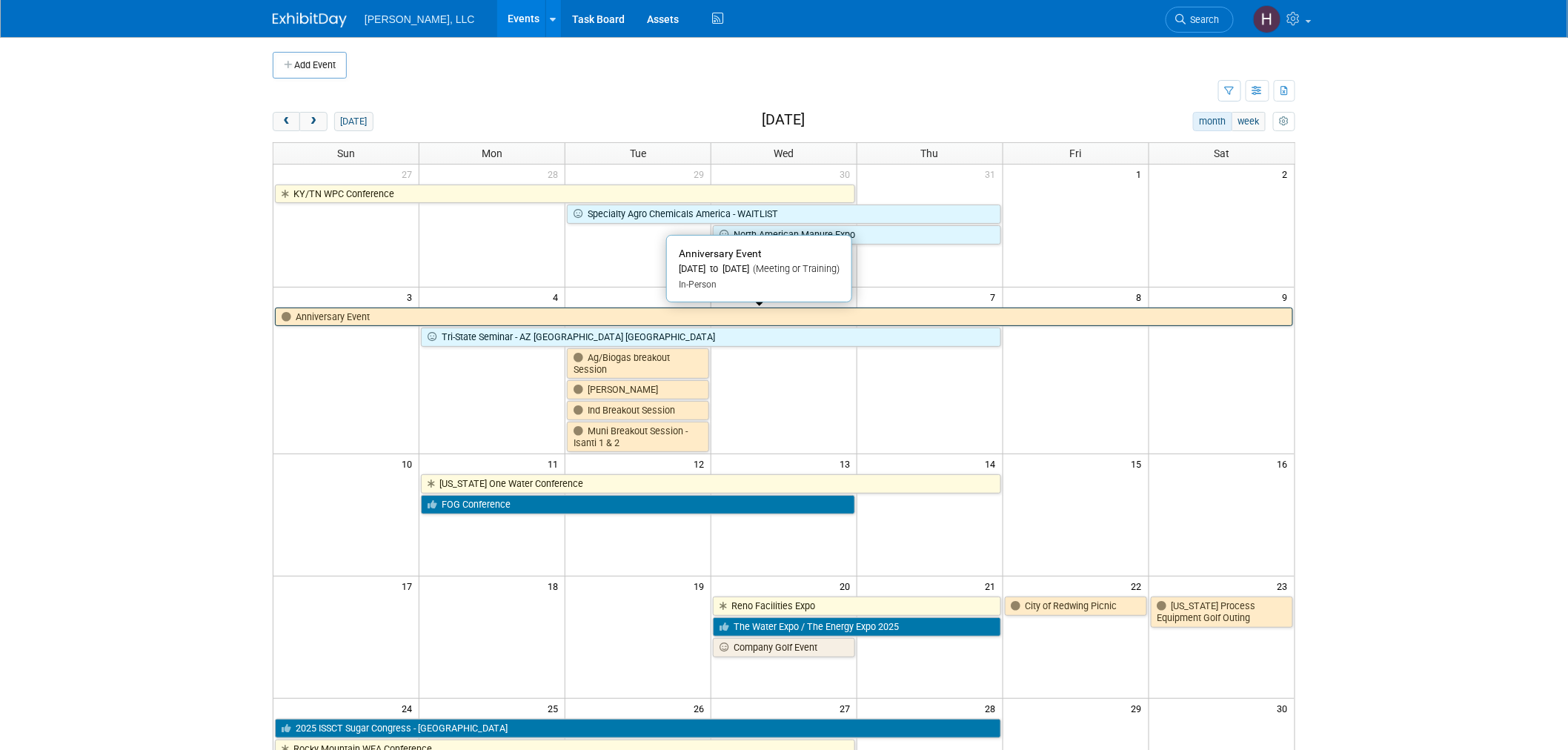
click at [354, 315] on link "Anniversary Event" at bounding box center [784, 316] width 1018 height 20
